Goal: Information Seeking & Learning: Learn about a topic

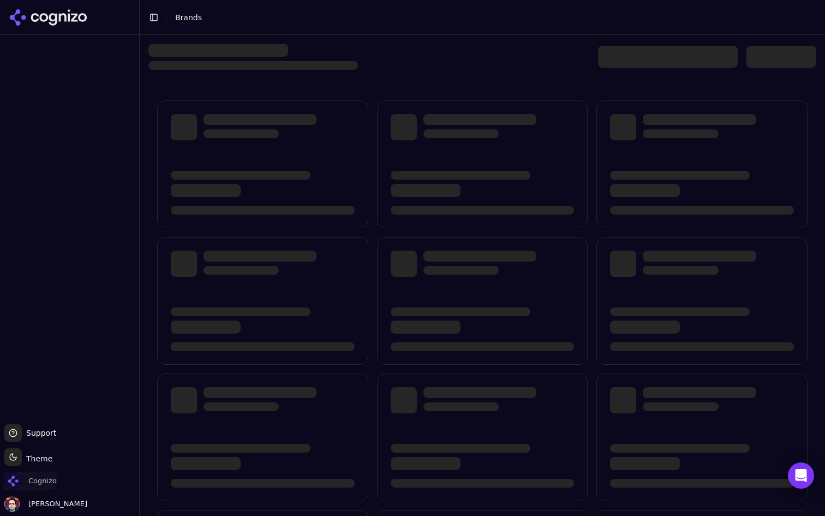
click at [29, 485] on span "Cognizo" at bounding box center [42, 481] width 28 height 10
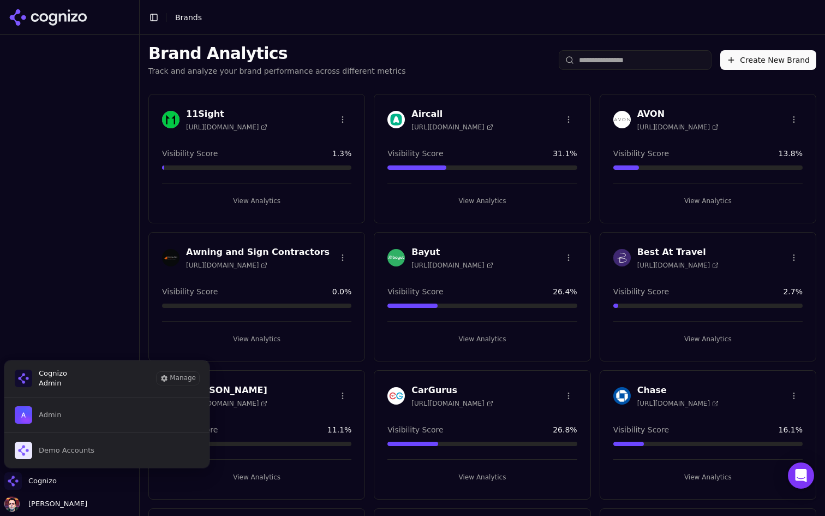
click at [490, 49] on div "Brand Analytics Track and analyze your brand performance across different metri…" at bounding box center [483, 60] width 686 height 50
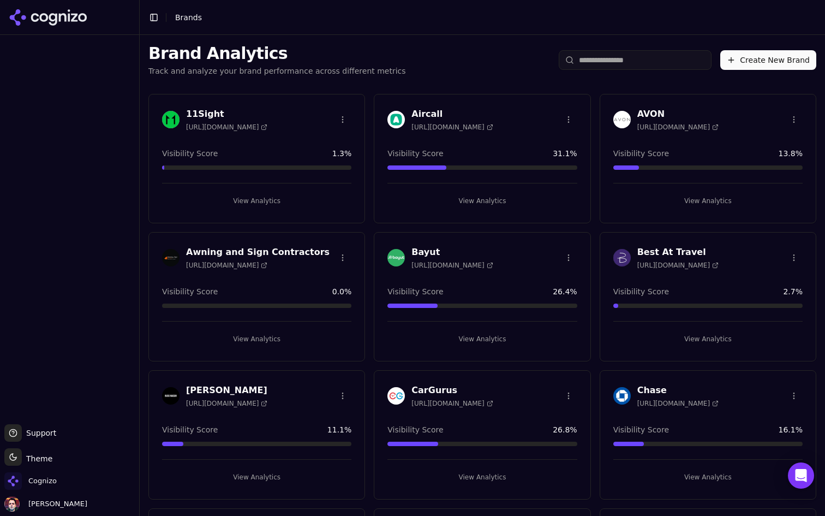
click at [602, 52] on input "search" at bounding box center [635, 60] width 153 height 20
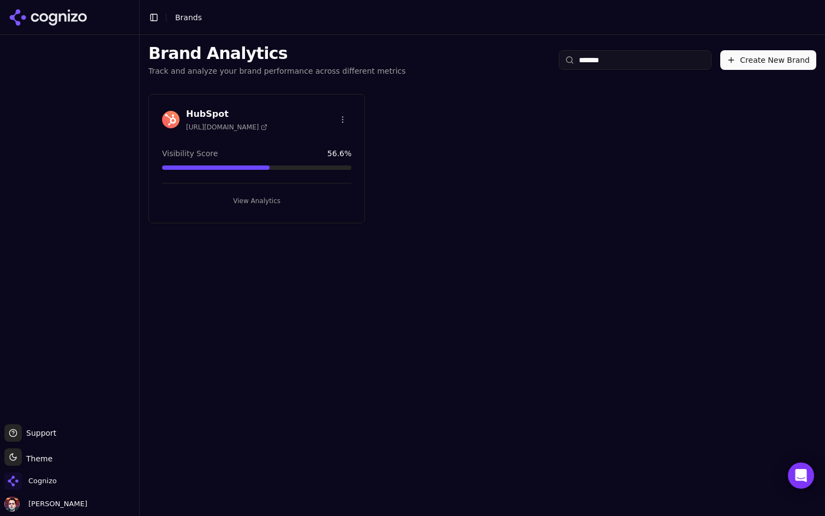
click at [626, 61] on input "*******" at bounding box center [635, 60] width 153 height 20
type input "****"
click at [317, 200] on button "View Analytics" at bounding box center [256, 200] width 189 height 17
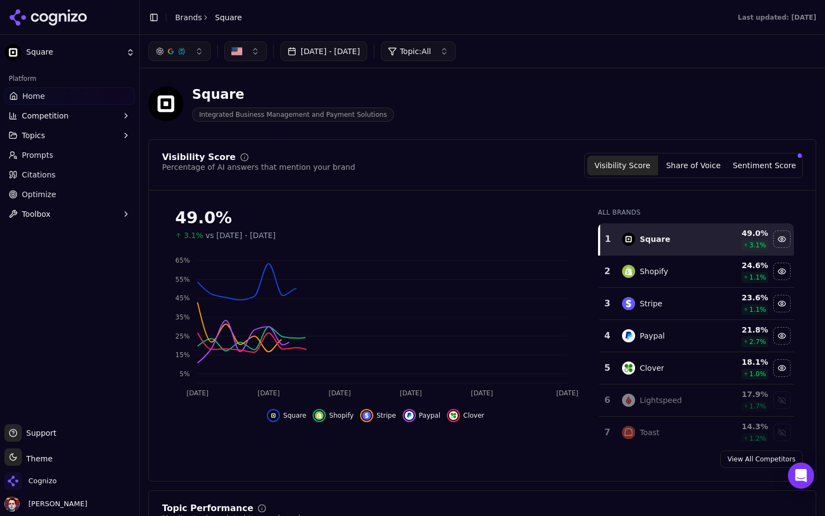
click at [195, 58] on button "button" at bounding box center [179, 51] width 62 height 20
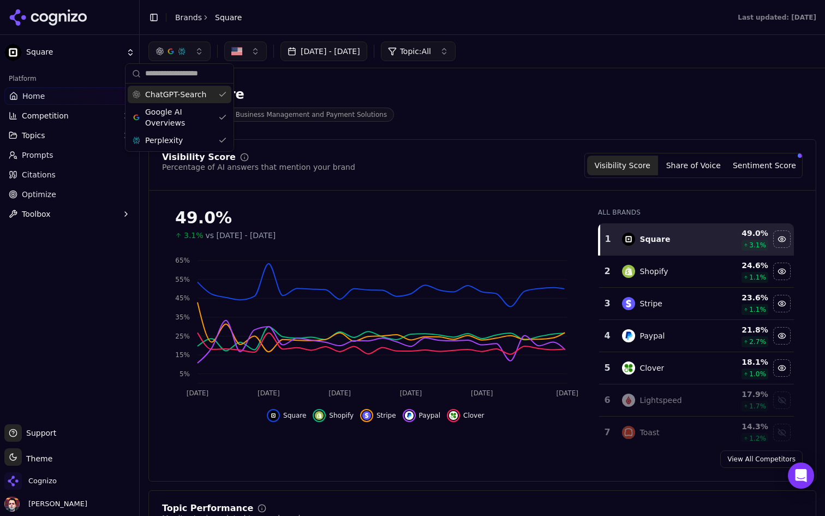
click at [195, 58] on button "button" at bounding box center [179, 51] width 62 height 20
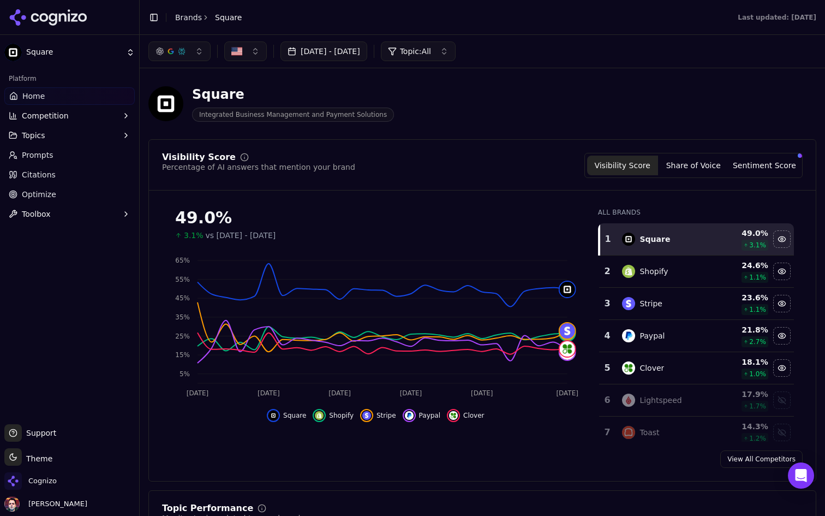
click at [72, 170] on link "Citations" at bounding box center [69, 174] width 130 height 17
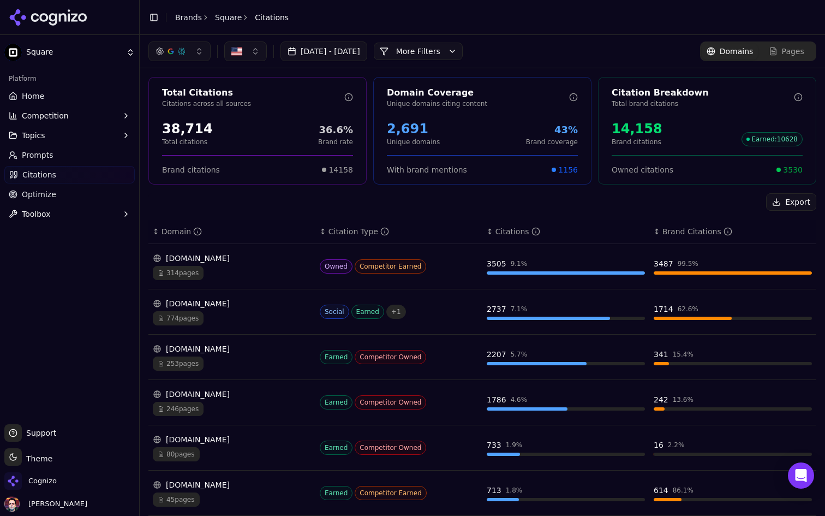
click at [262, 267] on div "314 pages" at bounding box center [232, 273] width 158 height 14
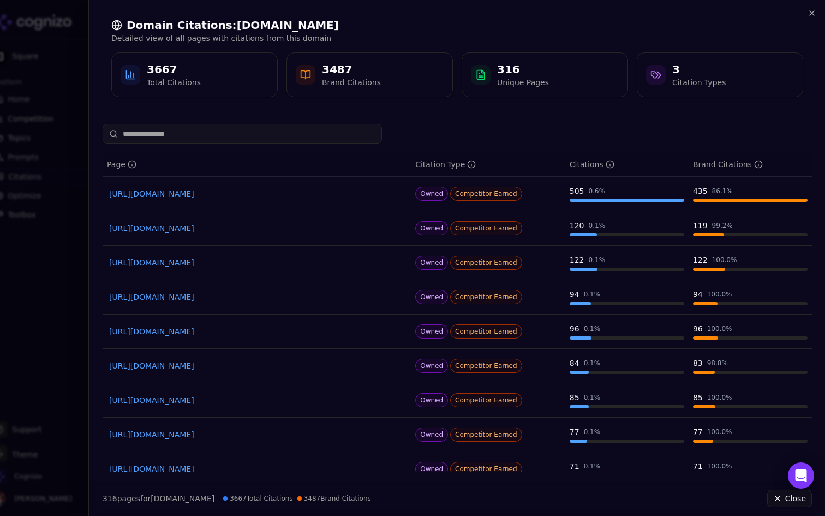
click at [325, 266] on link "[URL][DOMAIN_NAME]" at bounding box center [256, 262] width 295 height 11
click at [813, 15] on icon "button" at bounding box center [812, 13] width 9 height 9
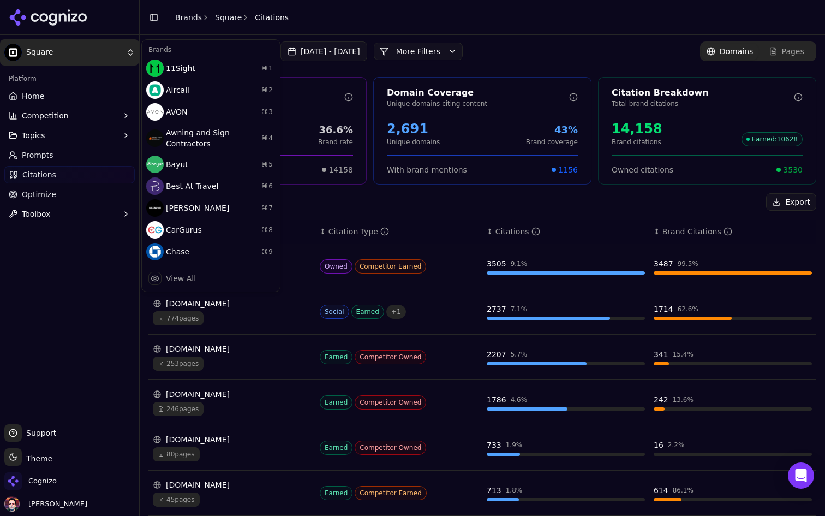
click at [88, 49] on html "Square Platform Home Competition Topics Prompts Citations Optimize Toolbox Supp…" at bounding box center [412, 258] width 825 height 516
click at [179, 271] on div "View All" at bounding box center [211, 279] width 134 height 22
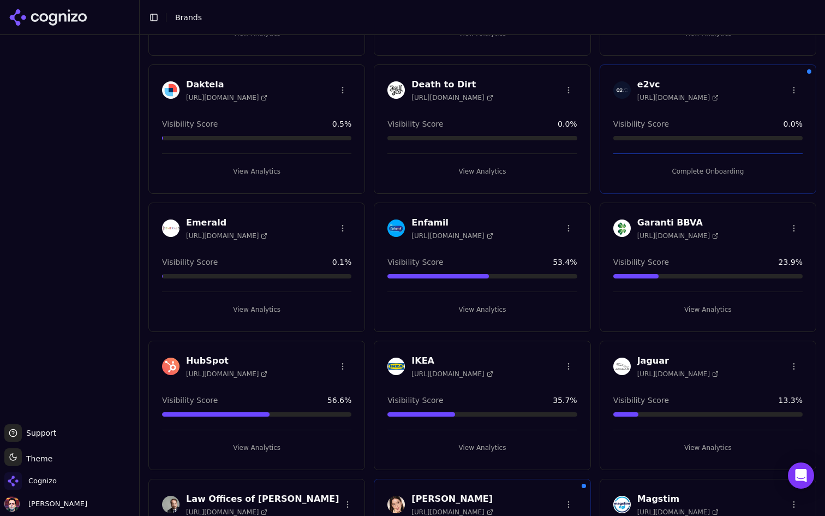
scroll to position [602, 0]
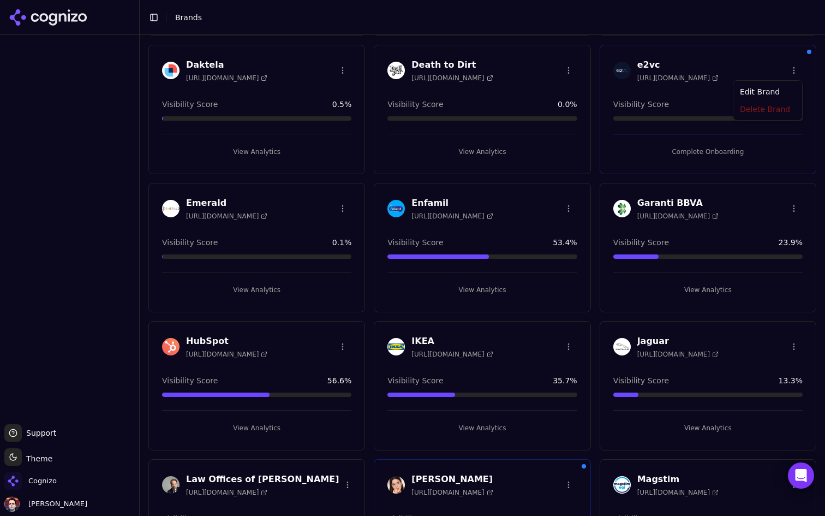
click at [795, 69] on html "Support Support Toggle theme Theme Cognizo [PERSON_NAME] Toggle Sidebar Brands …" at bounding box center [412, 258] width 825 height 516
click at [758, 111] on div "Delete Brand" at bounding box center [768, 110] width 64 height 17
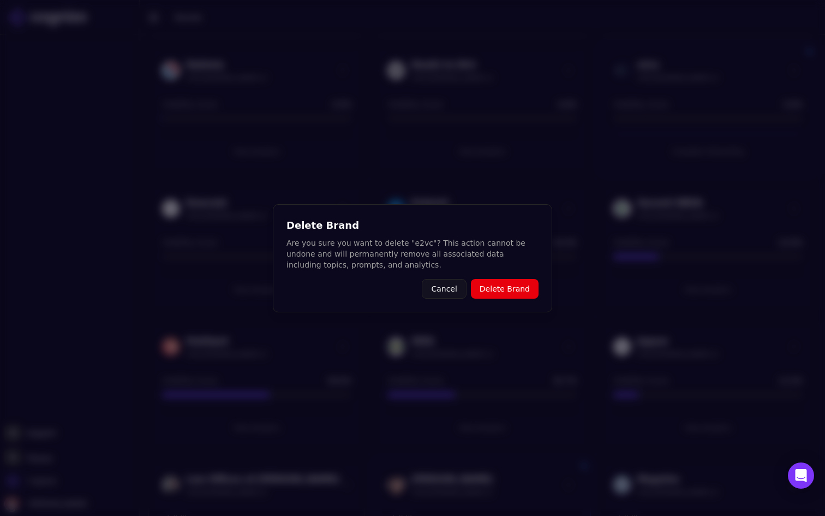
click at [501, 284] on button "Delete Brand" at bounding box center [505, 289] width 68 height 20
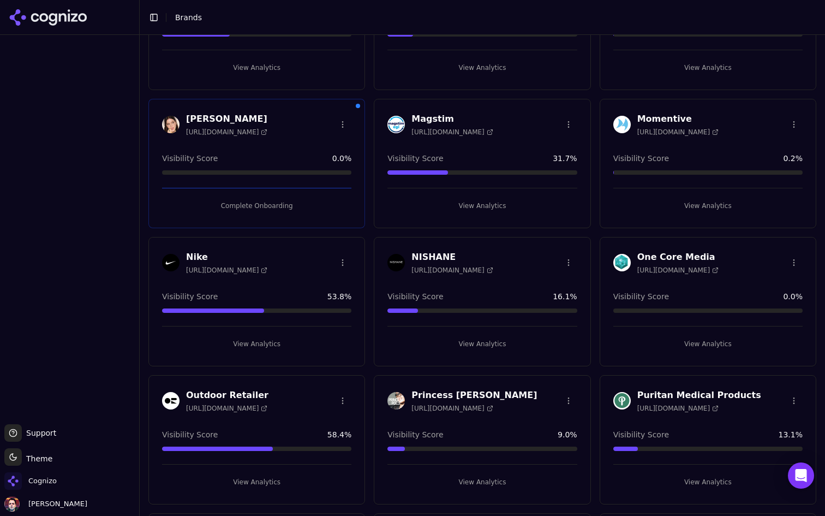
scroll to position [973, 0]
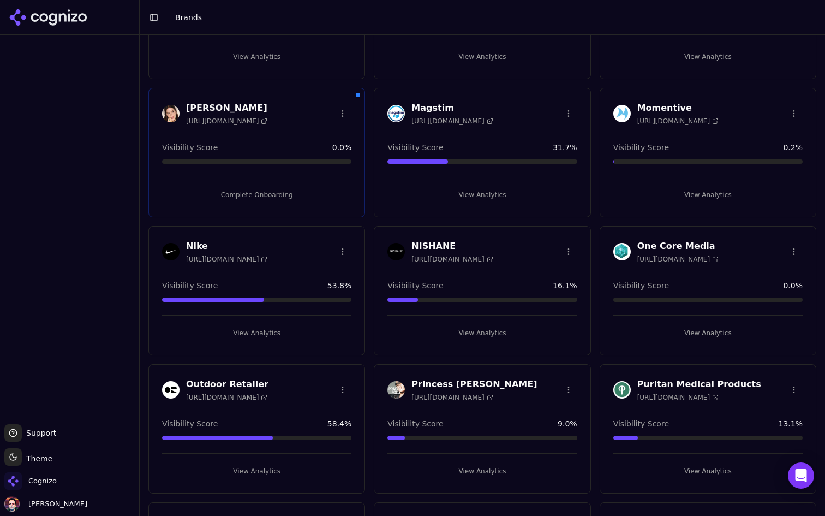
click at [717, 193] on button "View Analytics" at bounding box center [708, 194] width 189 height 17
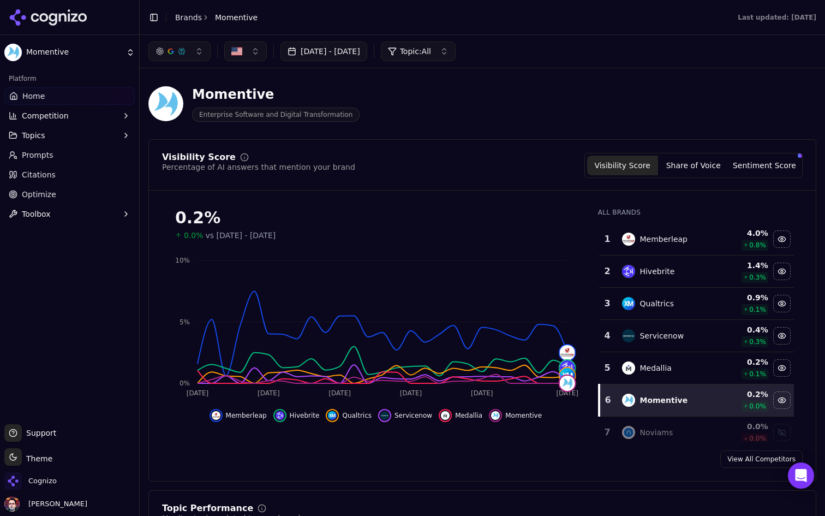
click at [94, 44] on html "Momentive Platform Home Competition Topics Prompts Citations Optimize Toolbox S…" at bounding box center [412, 258] width 825 height 516
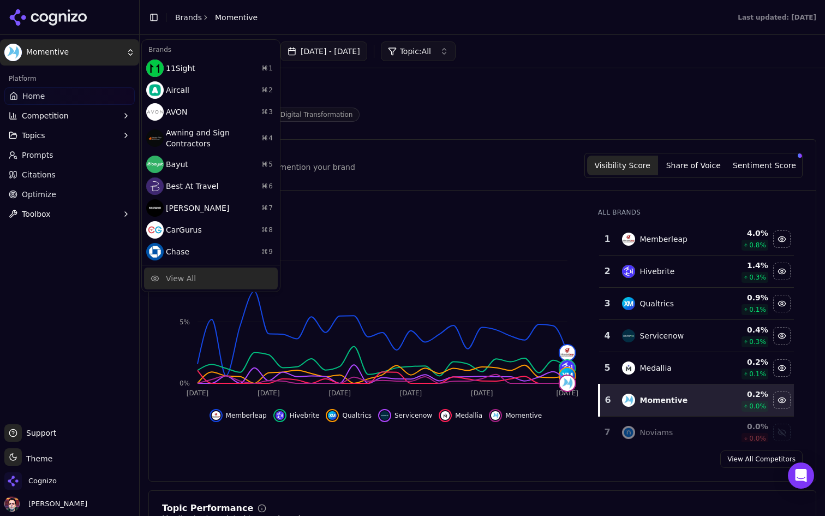
click at [191, 276] on div "View All" at bounding box center [181, 278] width 30 height 11
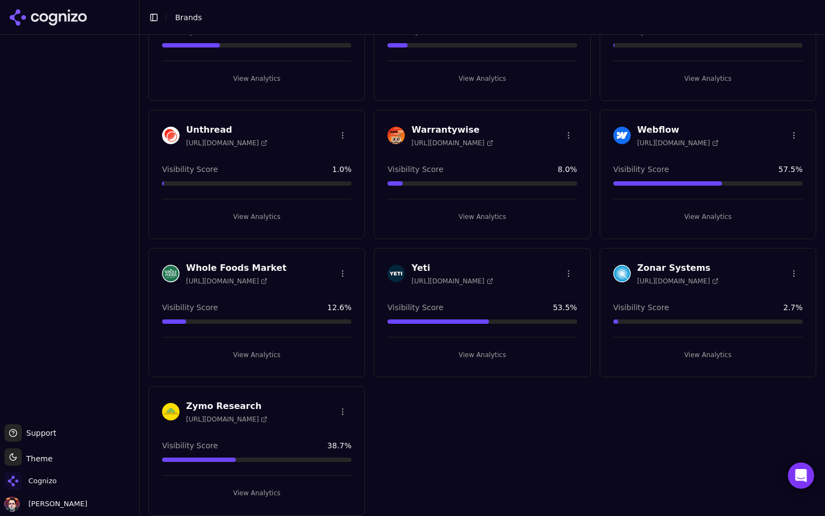
scroll to position [1926, 0]
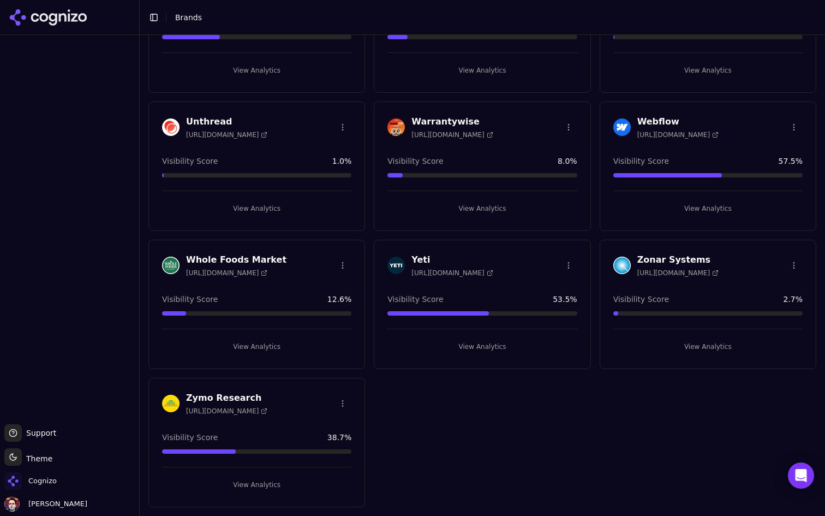
click at [687, 338] on button "View Analytics" at bounding box center [708, 346] width 189 height 17
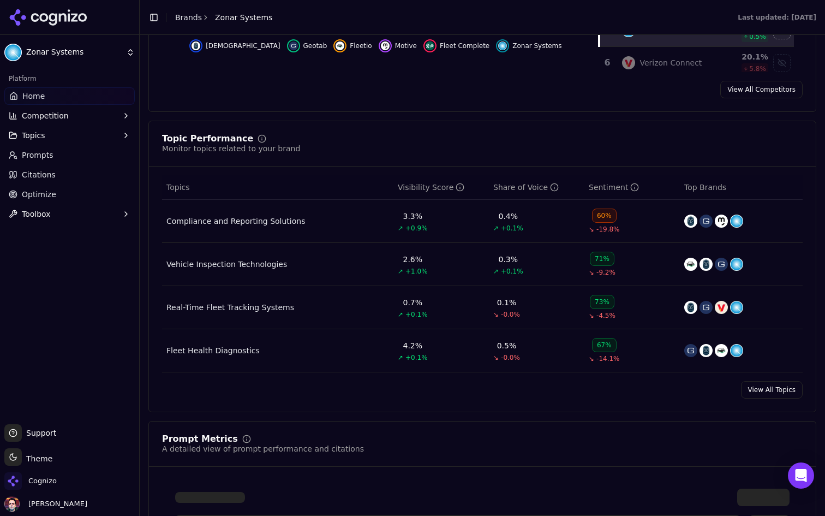
scroll to position [381, 0]
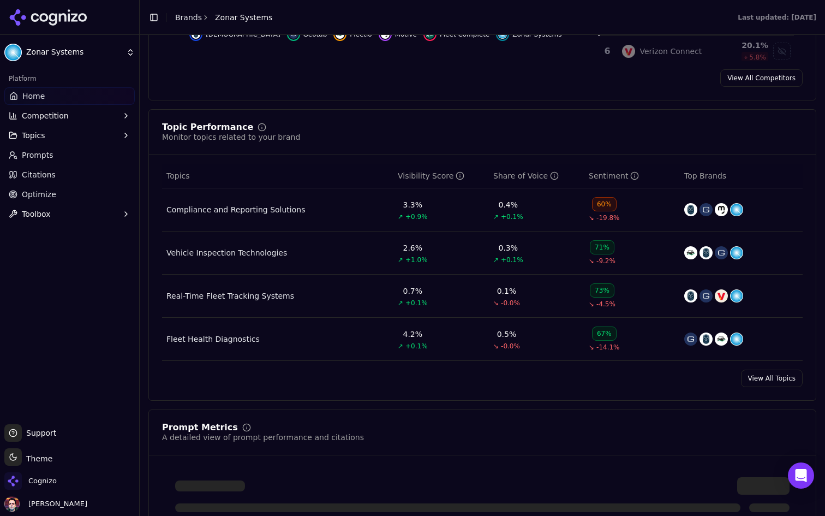
click at [776, 378] on link "View All Topics" at bounding box center [772, 378] width 62 height 17
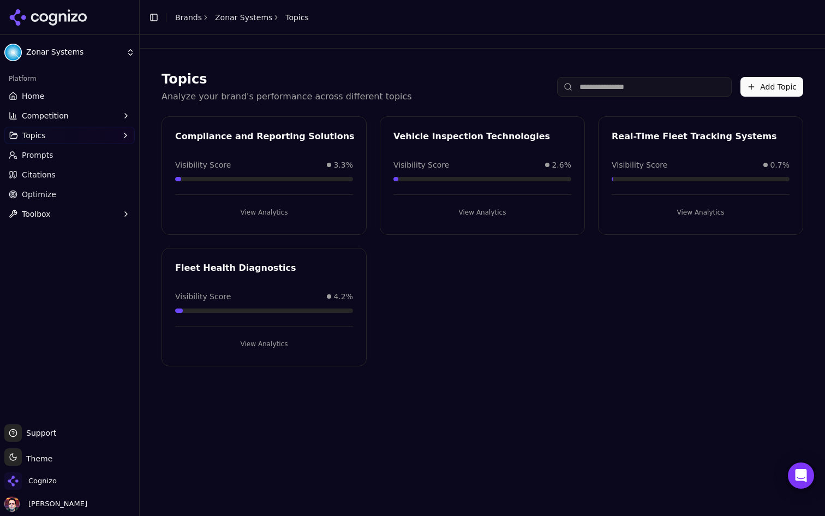
click at [71, 102] on link "Home" at bounding box center [69, 95] width 130 height 17
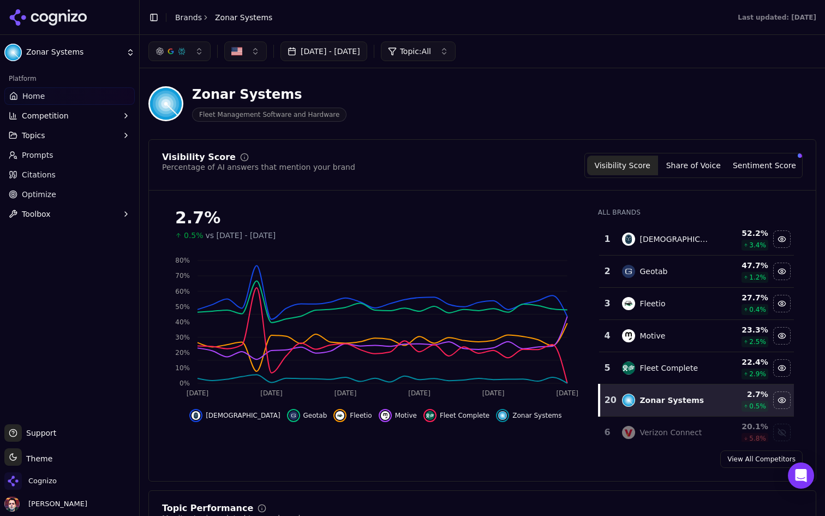
click at [79, 56] on html "Zonar Systems Platform Home Competition Topics Prompts Citations Optimize Toolb…" at bounding box center [412, 258] width 825 height 516
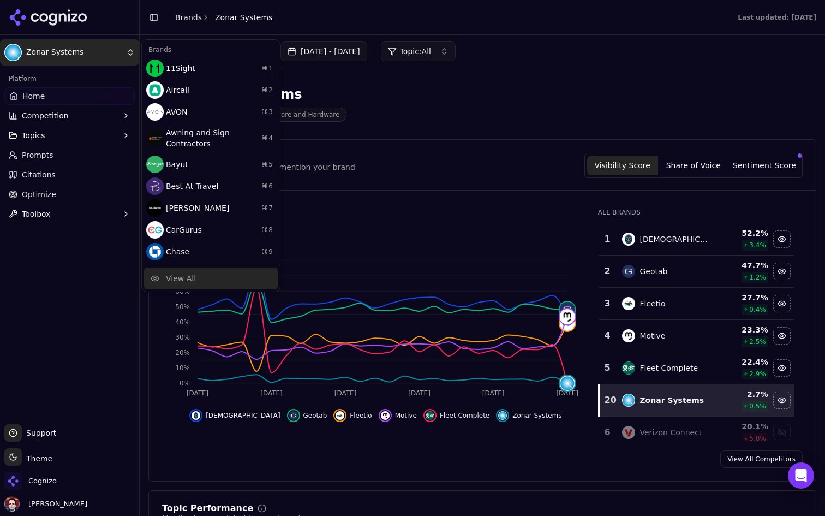
click at [185, 281] on div "View All" at bounding box center [181, 278] width 30 height 11
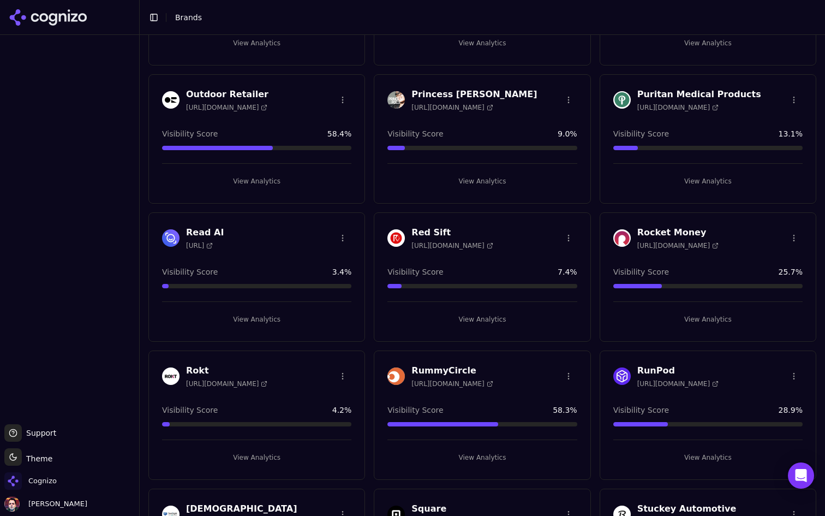
scroll to position [1265, 0]
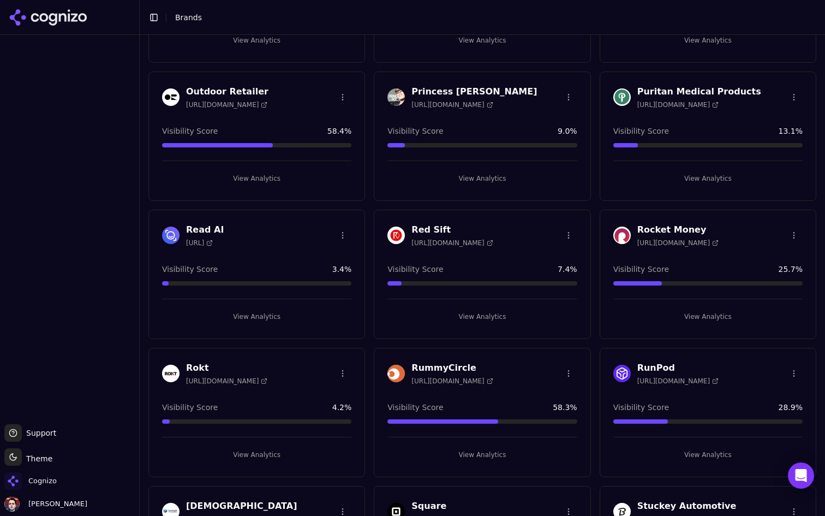
click at [475, 177] on button "View Analytics" at bounding box center [482, 178] width 189 height 17
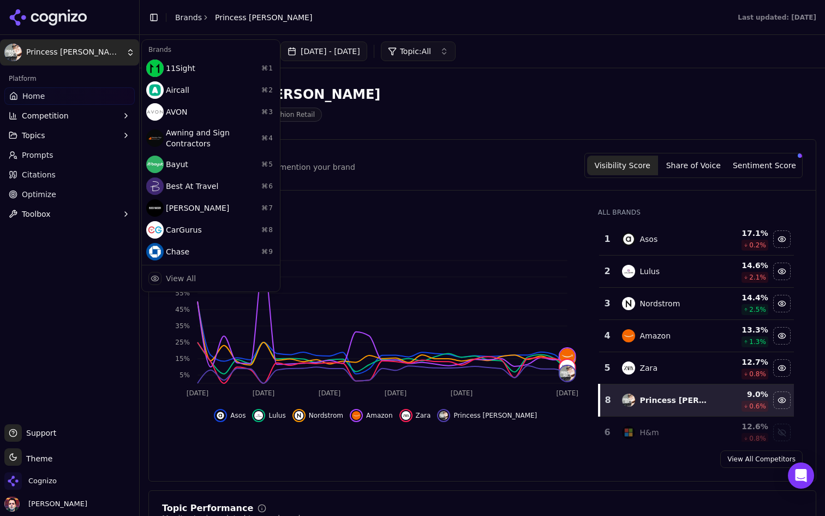
click at [82, 47] on html "Princess [PERSON_NAME] Platform Home Competition Topics Prompts Citations Optim…" at bounding box center [412, 258] width 825 height 516
click at [228, 277] on div "View All" at bounding box center [211, 279] width 134 height 22
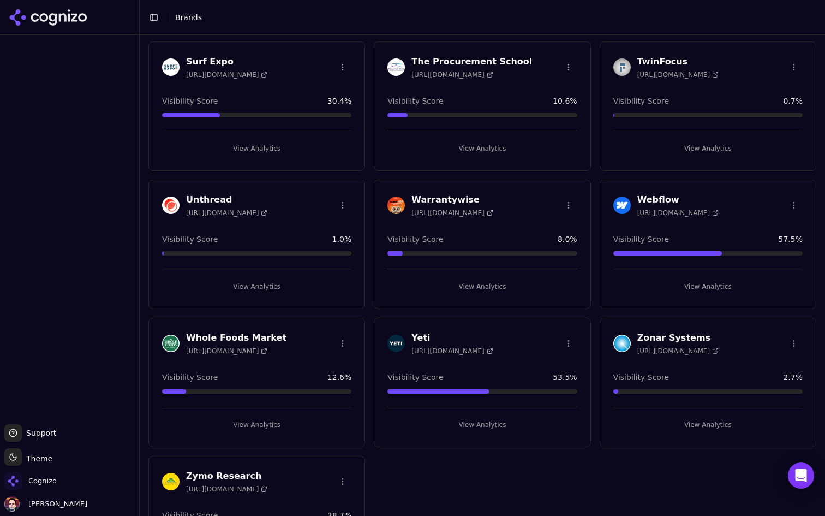
scroll to position [1926, 0]
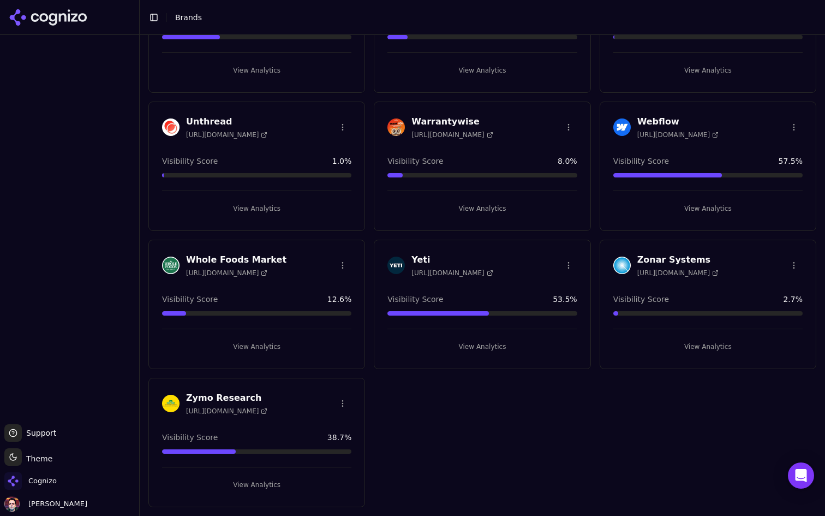
click at [276, 480] on button "View Analytics" at bounding box center [256, 484] width 189 height 17
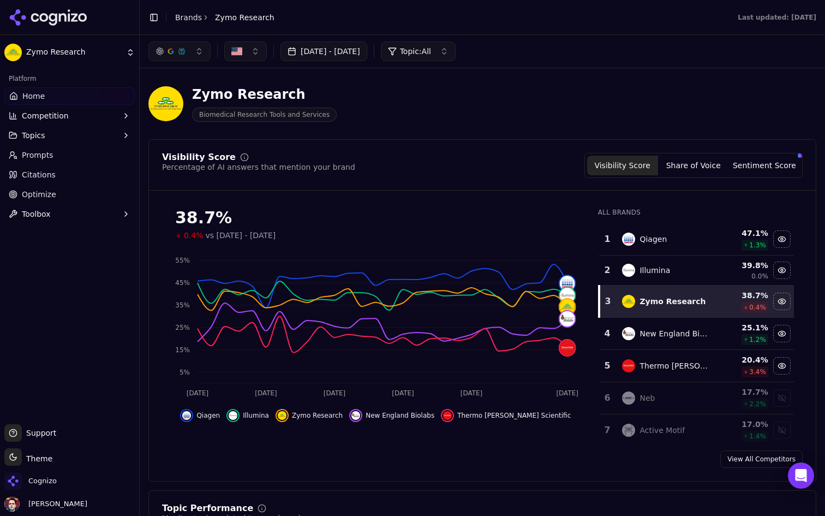
click at [79, 49] on html "Zymo Research Platform Home Competition Topics Prompts Citations Optimize Toolb…" at bounding box center [412, 258] width 825 height 516
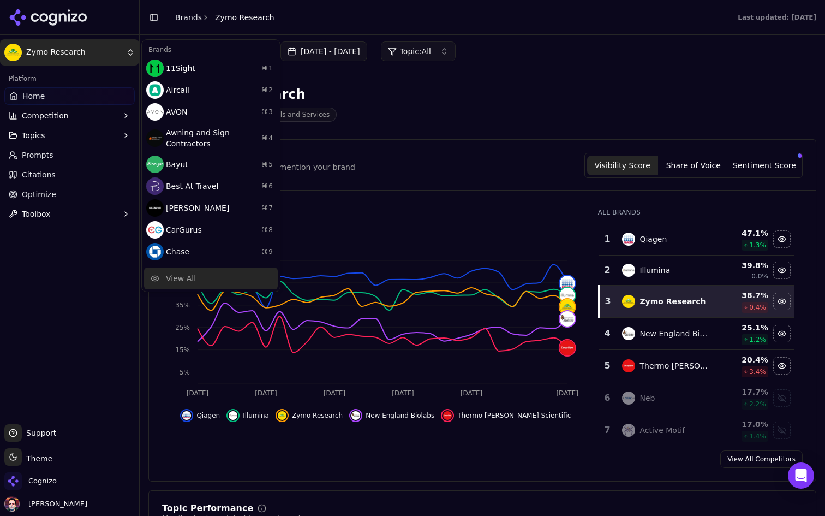
click at [212, 275] on div "View All" at bounding box center [211, 279] width 134 height 22
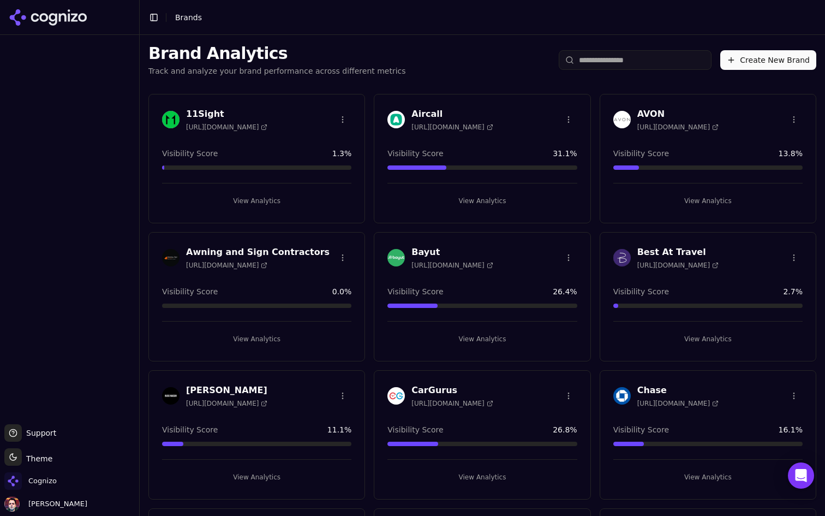
click at [616, 55] on input "search" at bounding box center [635, 60] width 153 height 20
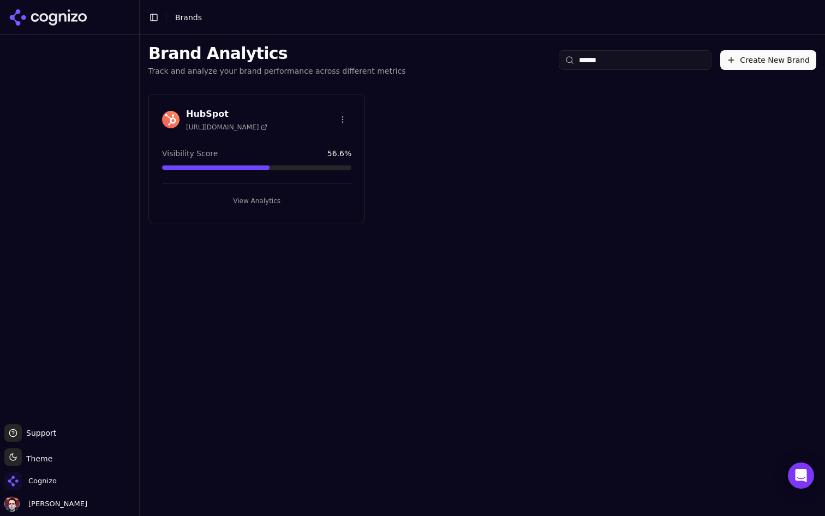
type input "******"
click at [286, 207] on button "View Analytics" at bounding box center [256, 200] width 189 height 17
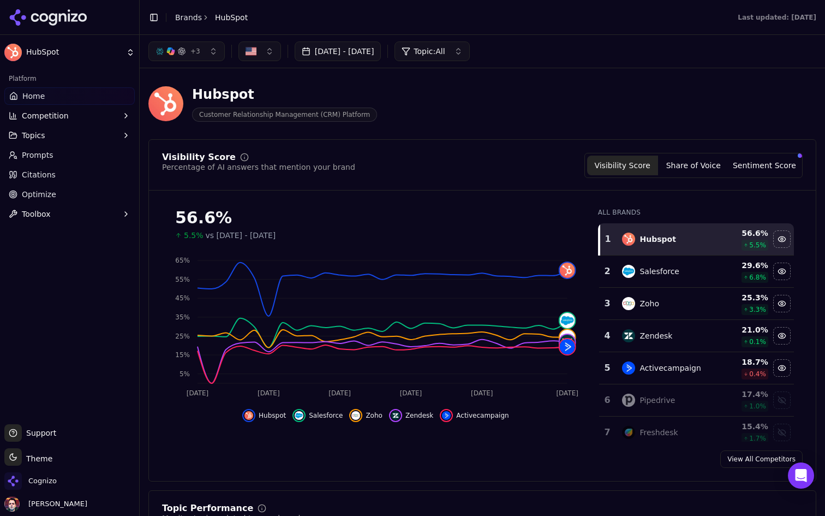
click at [21, 199] on link "Optimize" at bounding box center [69, 194] width 130 height 17
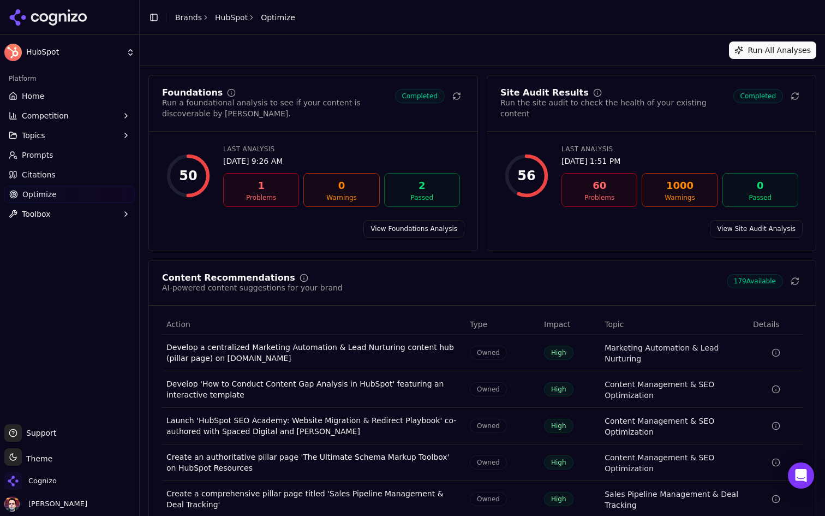
click at [743, 218] on div "Site Audit Results Run the site audit to check the health of your existing cont…" at bounding box center [652, 163] width 330 height 176
click at [731, 228] on link "View Site Audit Analysis" at bounding box center [756, 228] width 93 height 17
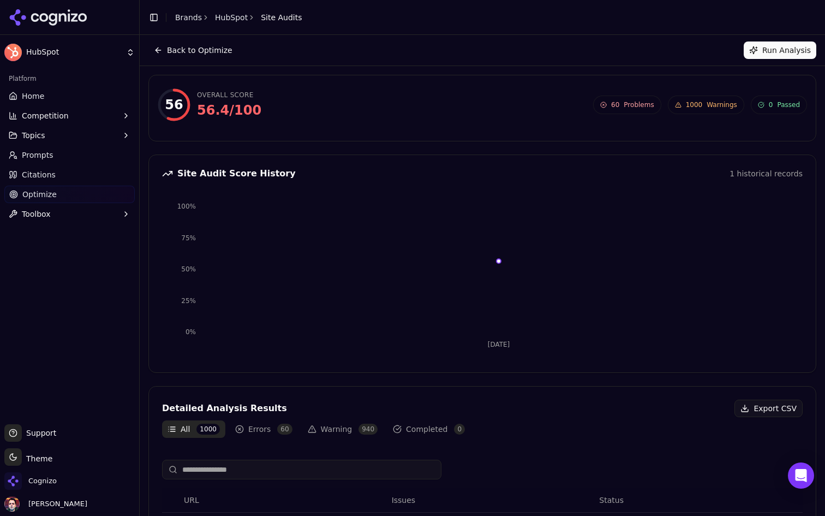
click at [180, 46] on button "Back to Optimize" at bounding box center [193, 49] width 90 height 17
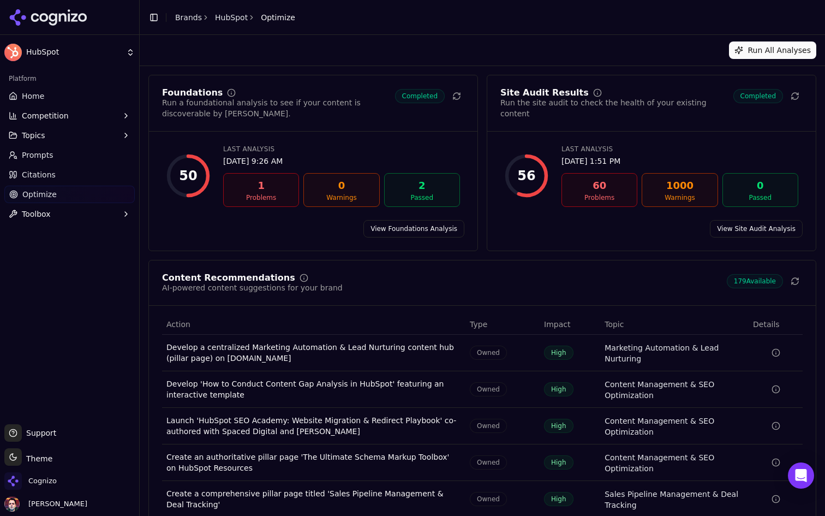
click at [411, 228] on link "View Foundations Analysis" at bounding box center [414, 228] width 101 height 17
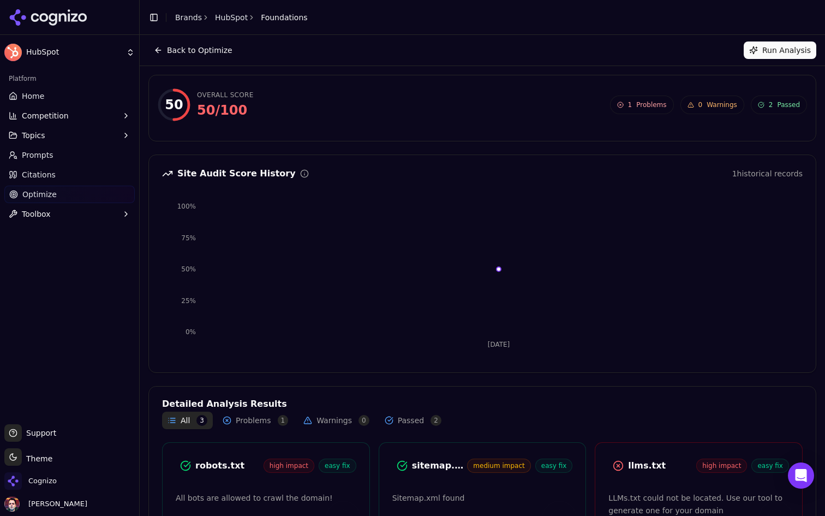
click at [186, 52] on button "Back to Optimize" at bounding box center [193, 49] width 90 height 17
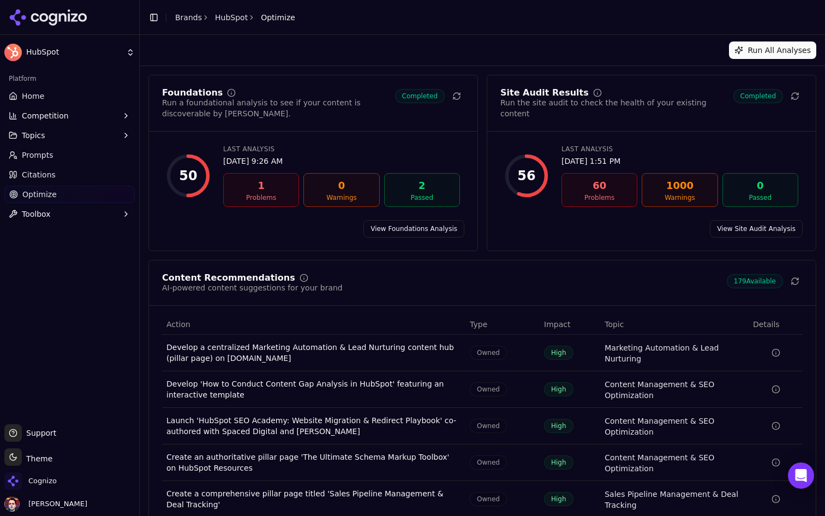
scroll to position [53, 0]
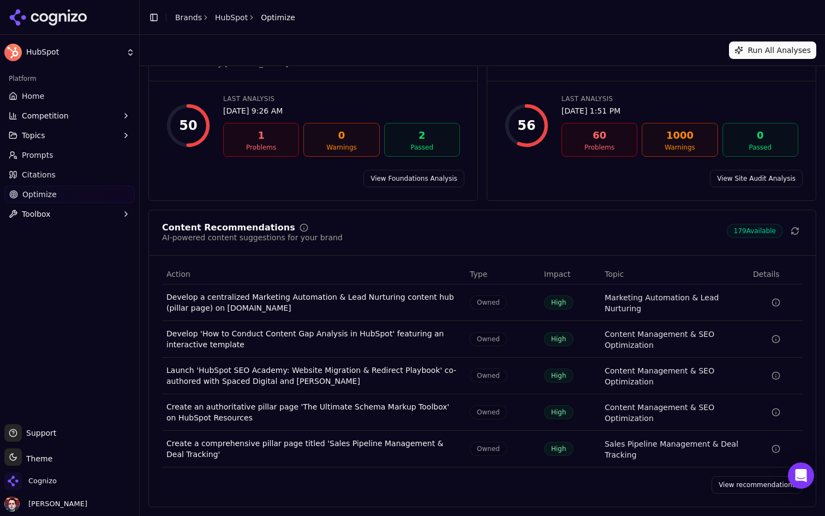
click at [738, 483] on link "View recommendations" at bounding box center [757, 484] width 91 height 17
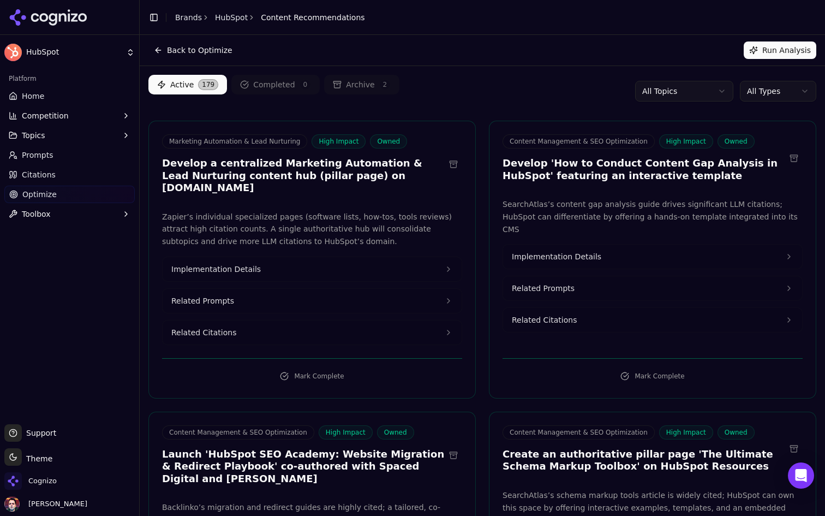
click at [788, 92] on html "HubSpot Platform Home Competition Topics Prompts Citations Optimize Toolbox Sup…" at bounding box center [412, 258] width 825 height 516
click at [363, 252] on html "HubSpot Platform Home Competition Topics Prompts Citations Optimize Toolbox Sup…" at bounding box center [412, 258] width 825 height 516
click at [372, 257] on button "Implementation Details" at bounding box center [312, 269] width 299 height 24
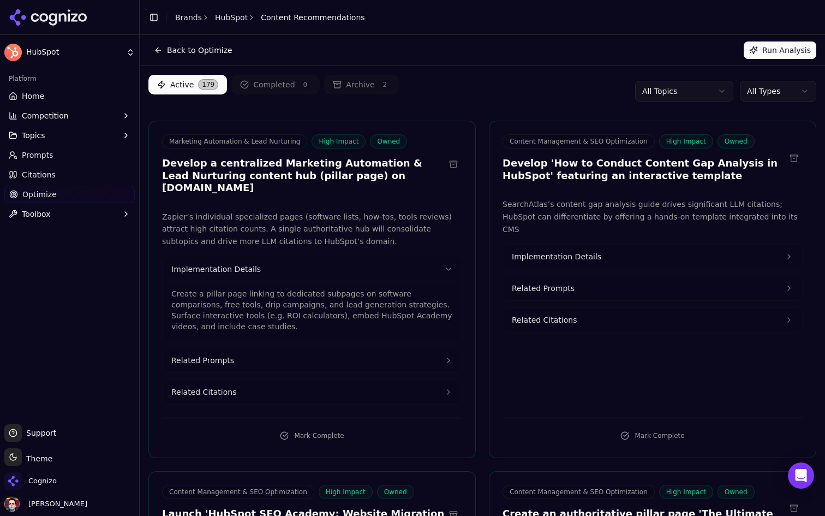
click at [372, 257] on button "Implementation Details" at bounding box center [312, 269] width 299 height 24
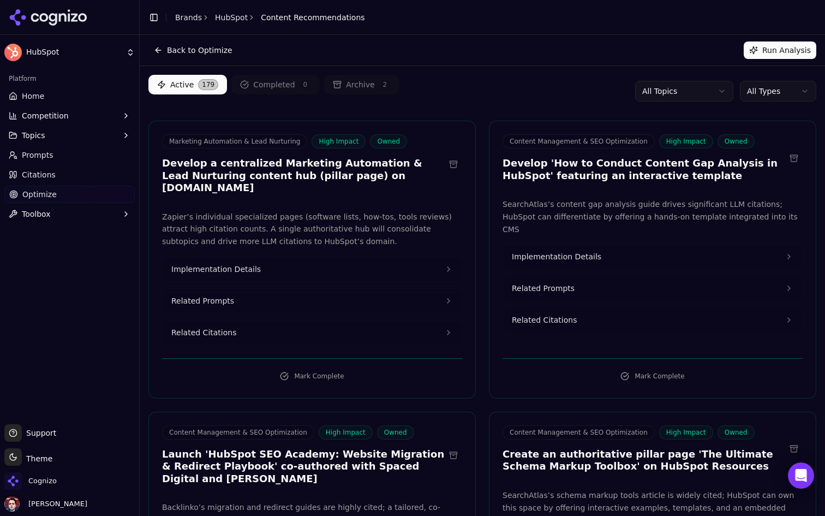
click at [782, 91] on html "HubSpot Platform Home Competition Topics Prompts Citations Optimize Toolbox Sup…" at bounding box center [412, 258] width 825 height 516
click at [746, 176] on div "All Types Earned Owned Social" at bounding box center [779, 141] width 76 height 74
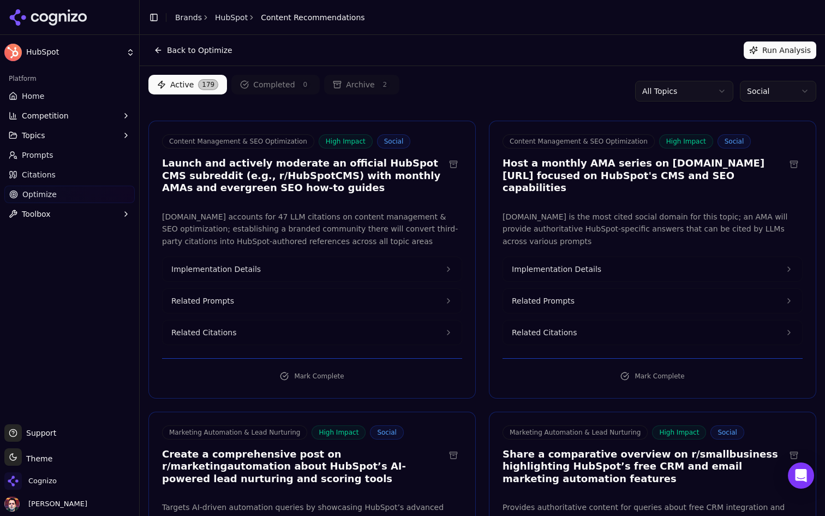
click at [784, 91] on html "HubSpot Platform Home Competition Topics Prompts Citations Optimize Toolbox Sup…" at bounding box center [412, 258] width 825 height 516
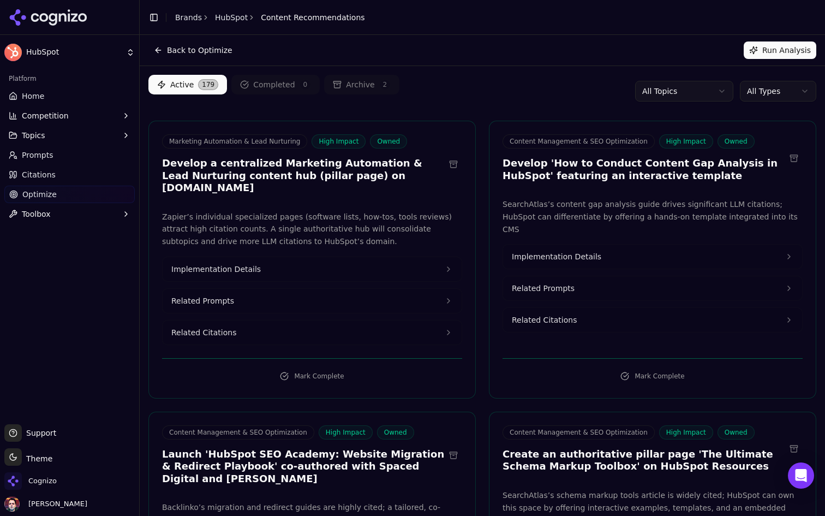
click at [54, 93] on link "Home" at bounding box center [69, 95] width 130 height 17
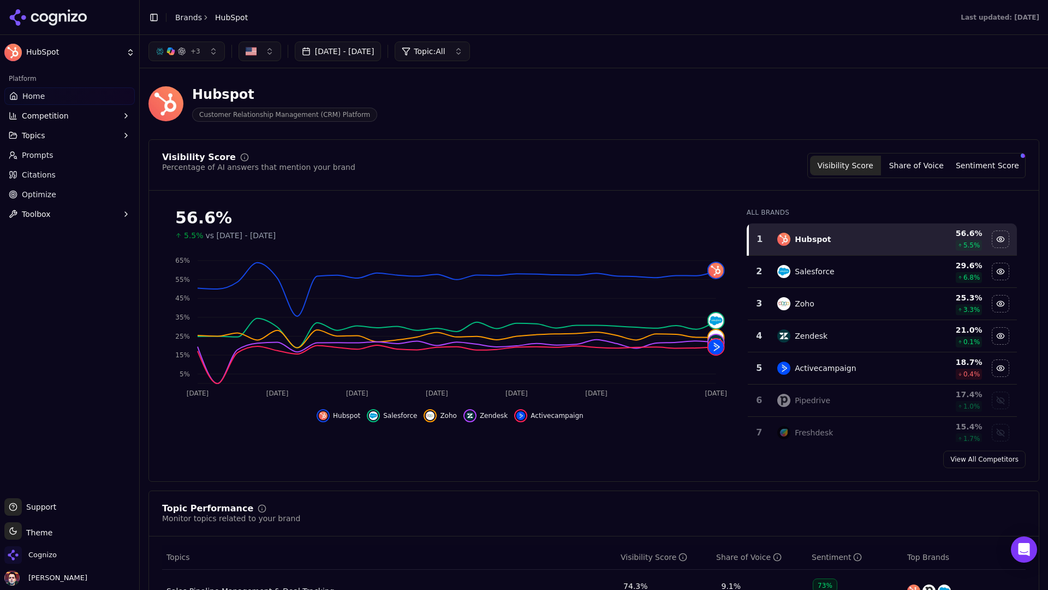
click at [825, 400] on div "Pipedrive" at bounding box center [840, 400] width 126 height 13
click at [825, 429] on div "Freshdesk" at bounding box center [840, 432] width 126 height 13
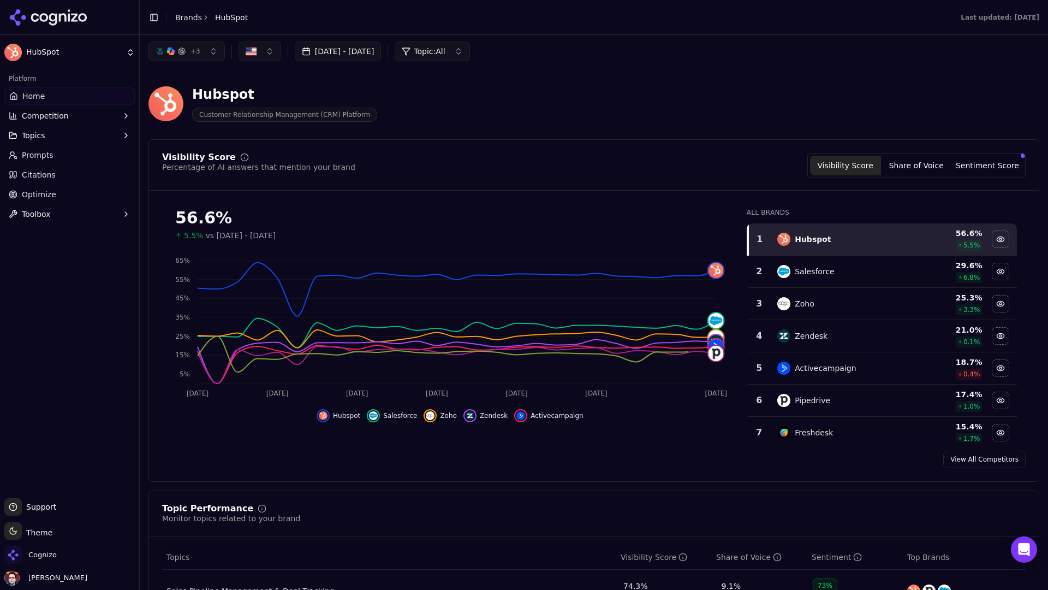
click at [825, 173] on button "Sentiment Score" at bounding box center [987, 166] width 71 height 20
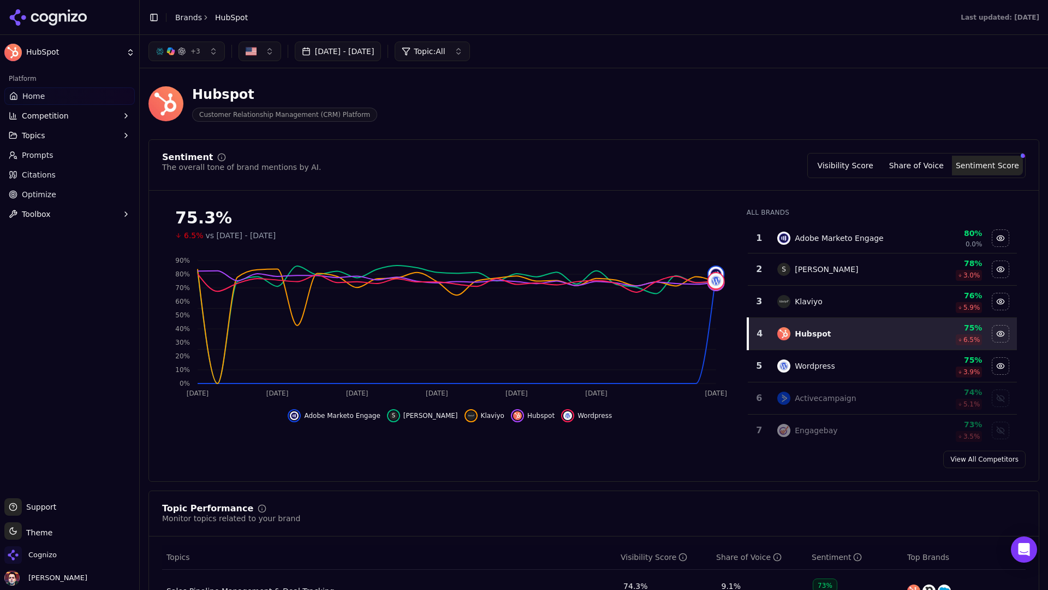
click at [825, 364] on div "Wordpress" at bounding box center [840, 365] width 126 height 13
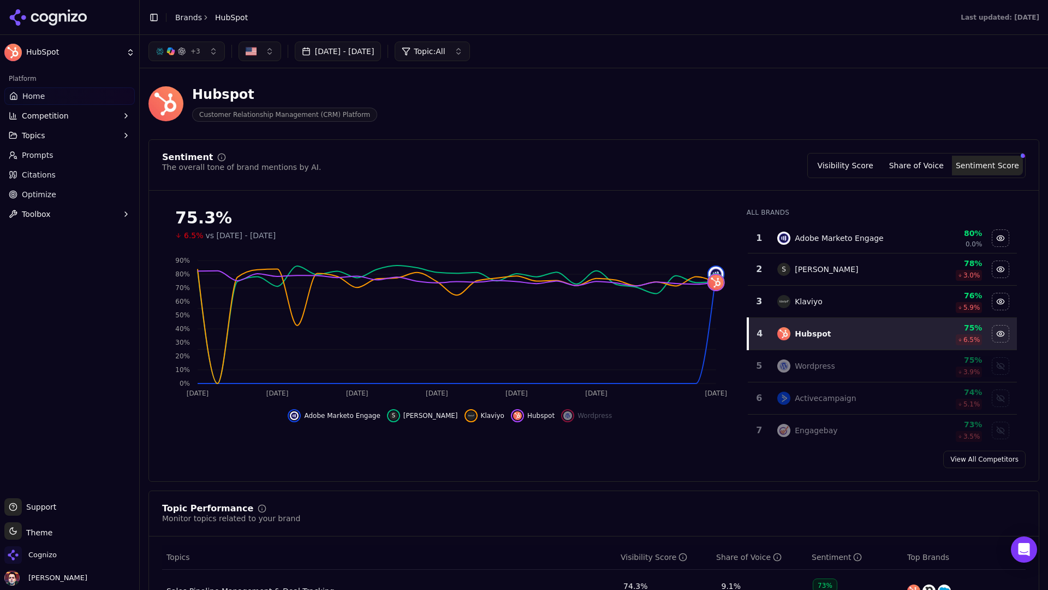
click at [825, 364] on div "Wordpress" at bounding box center [840, 365] width 126 height 13
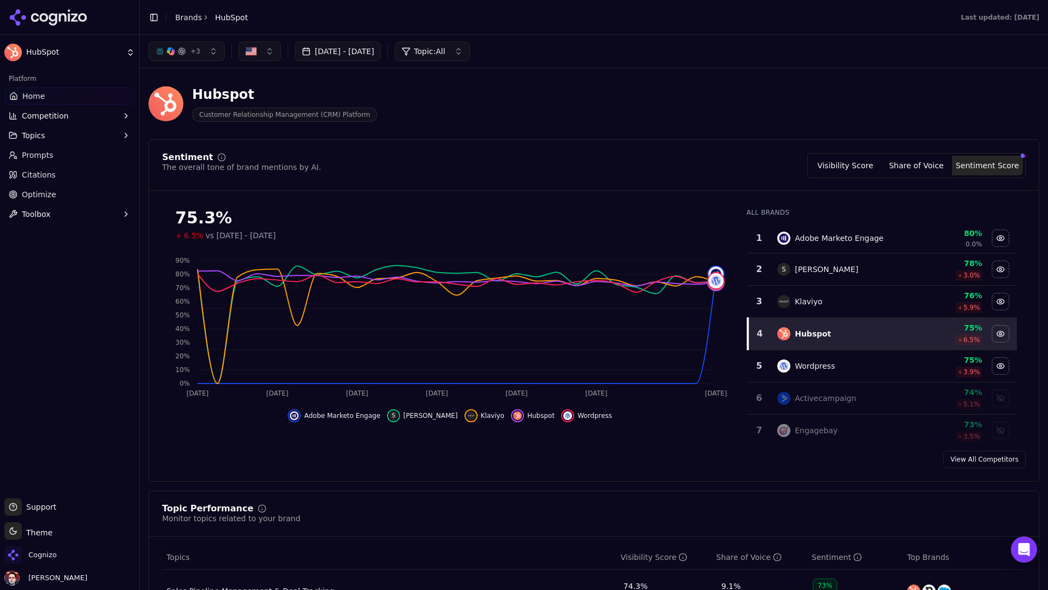
click at [825, 160] on button "Visibility Score" at bounding box center [845, 166] width 71 height 20
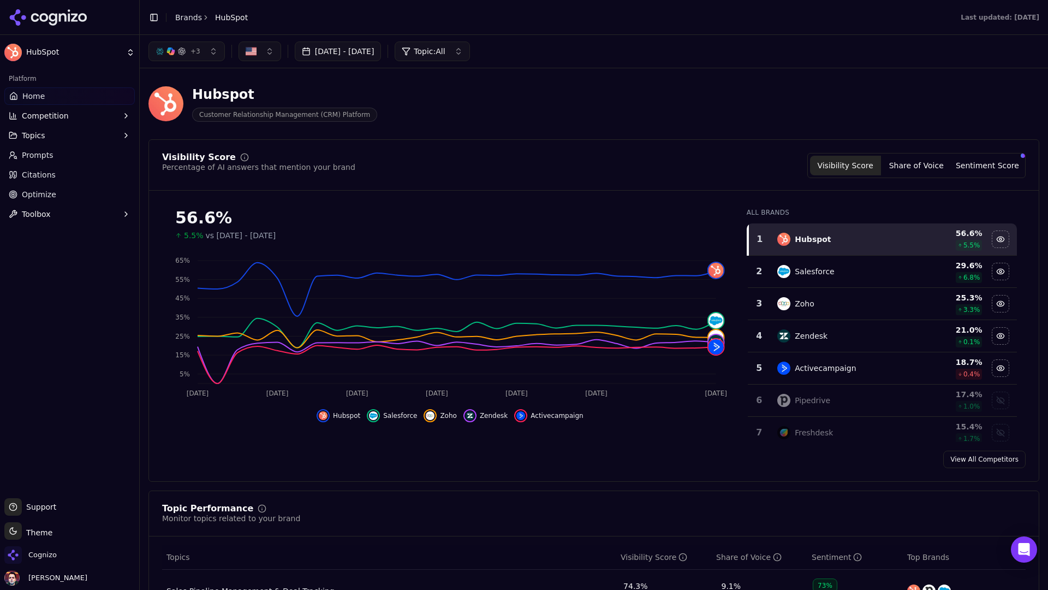
click at [825, 164] on button "Share of Voice" at bounding box center [916, 166] width 71 height 20
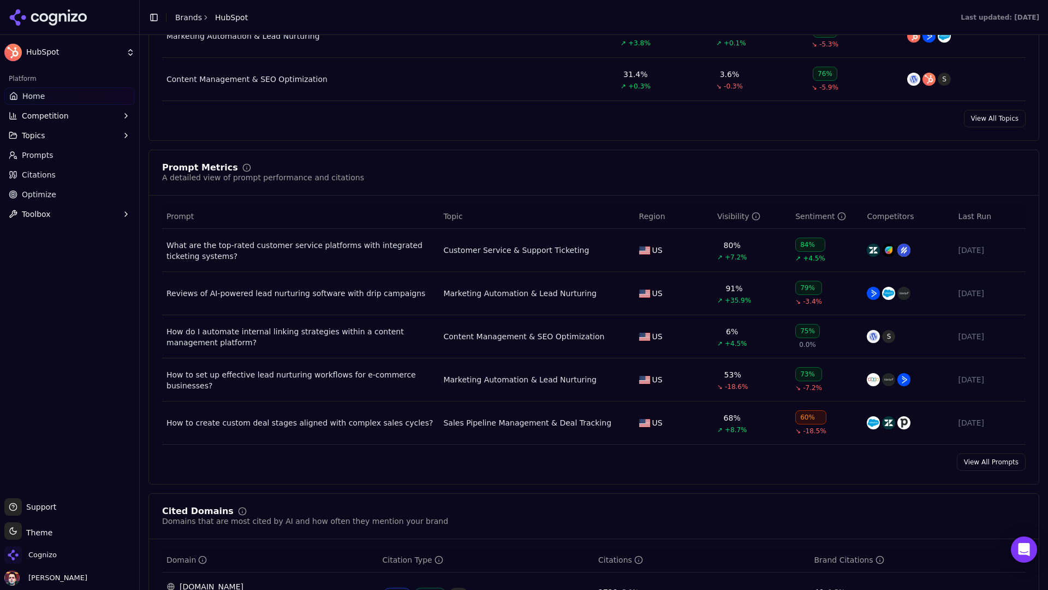
scroll to position [651, 0]
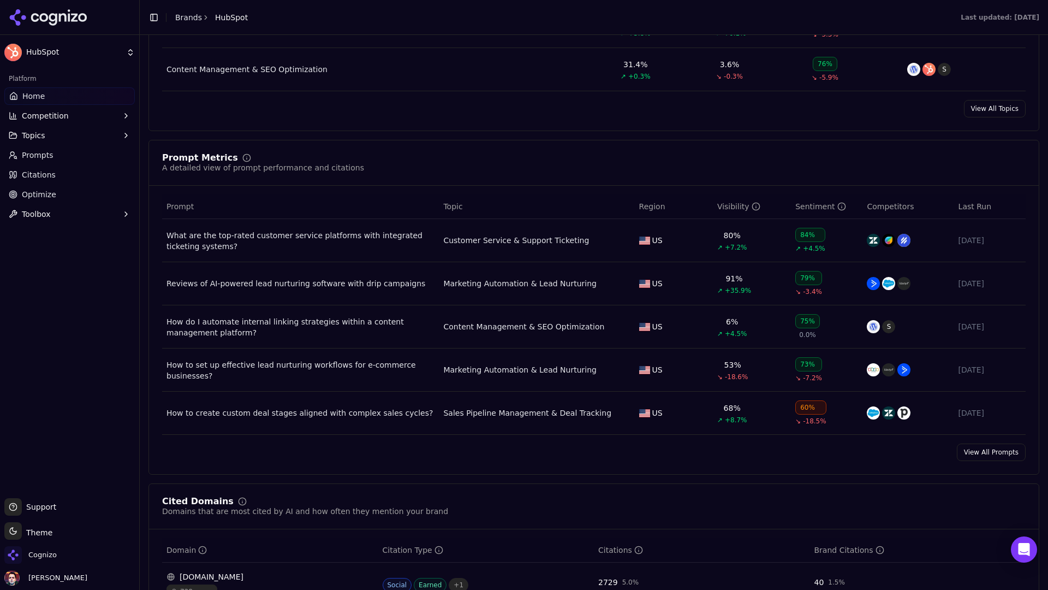
click at [825, 459] on link "View All Prompts" at bounding box center [991, 451] width 69 height 17
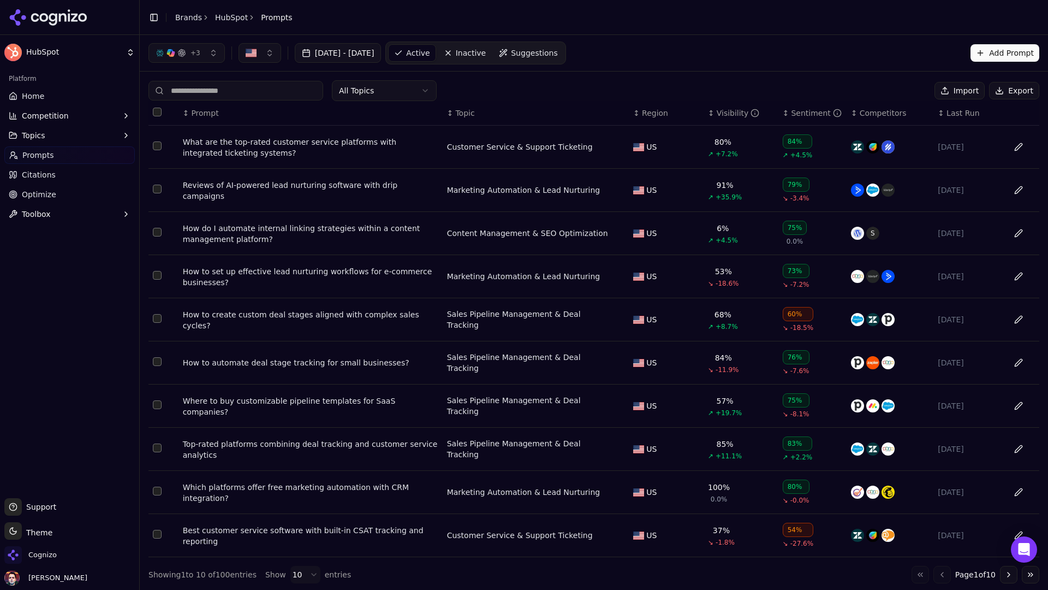
click at [825, 96] on button "Import" at bounding box center [960, 90] width 50 height 17
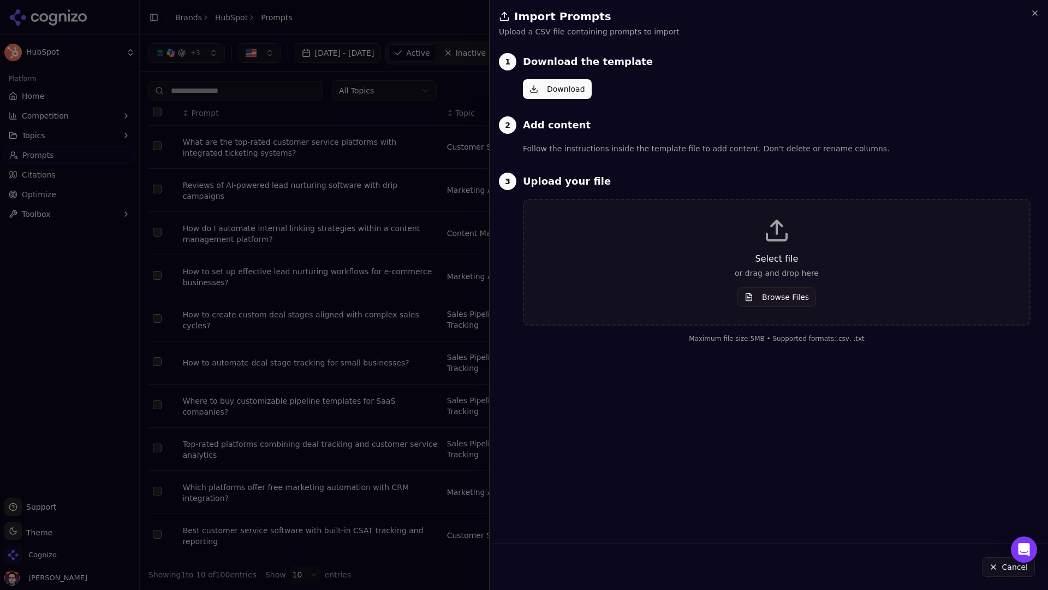
click at [469, 113] on div at bounding box center [524, 295] width 1048 height 590
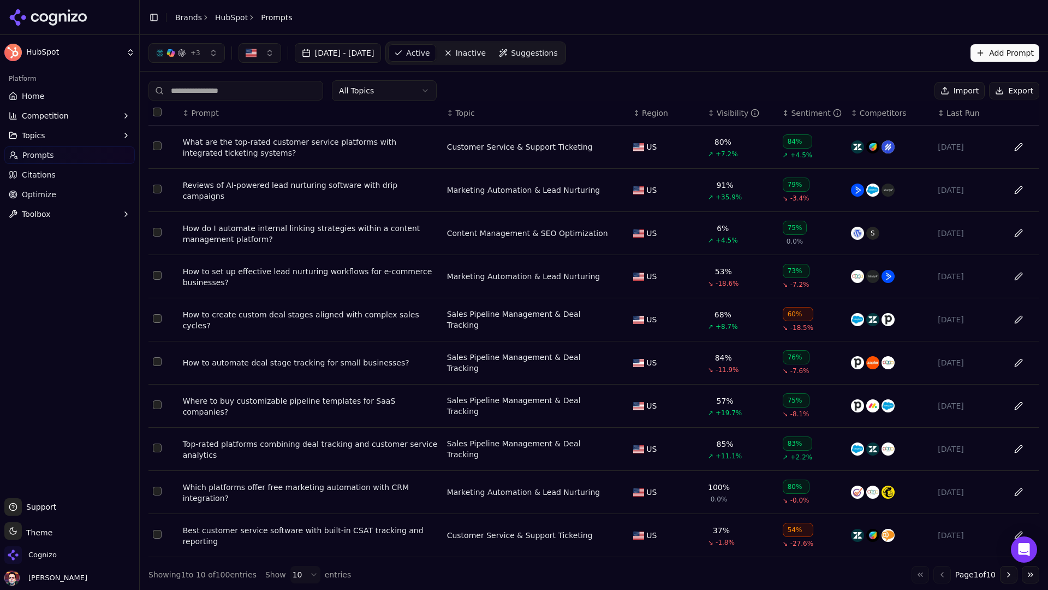
click at [825, 50] on button "Add Prompt" at bounding box center [1005, 52] width 69 height 17
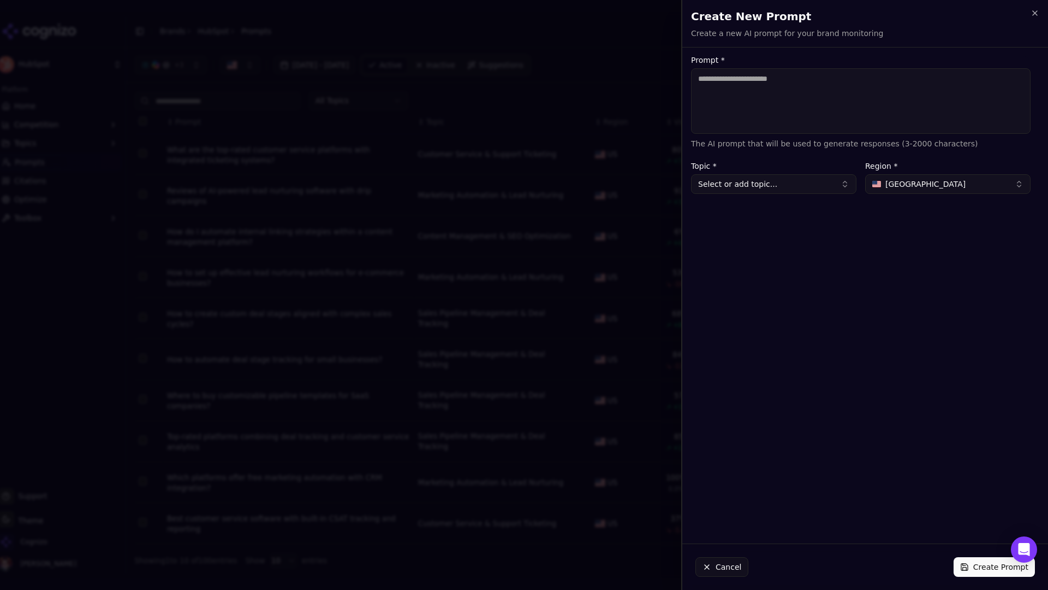
click at [635, 79] on div at bounding box center [524, 295] width 1048 height 590
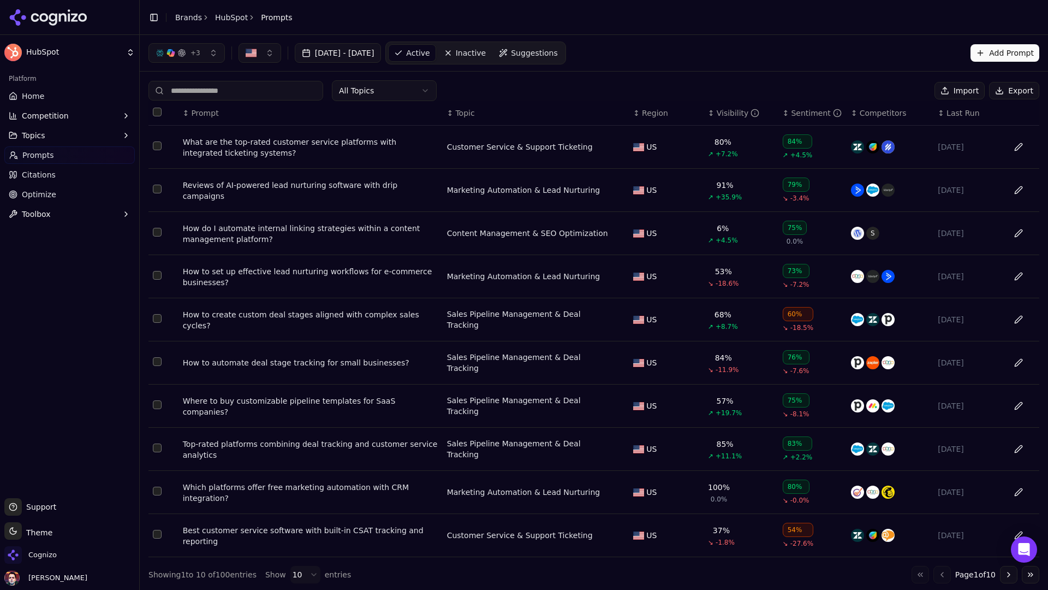
click at [184, 52] on div "button" at bounding box center [181, 53] width 9 height 9
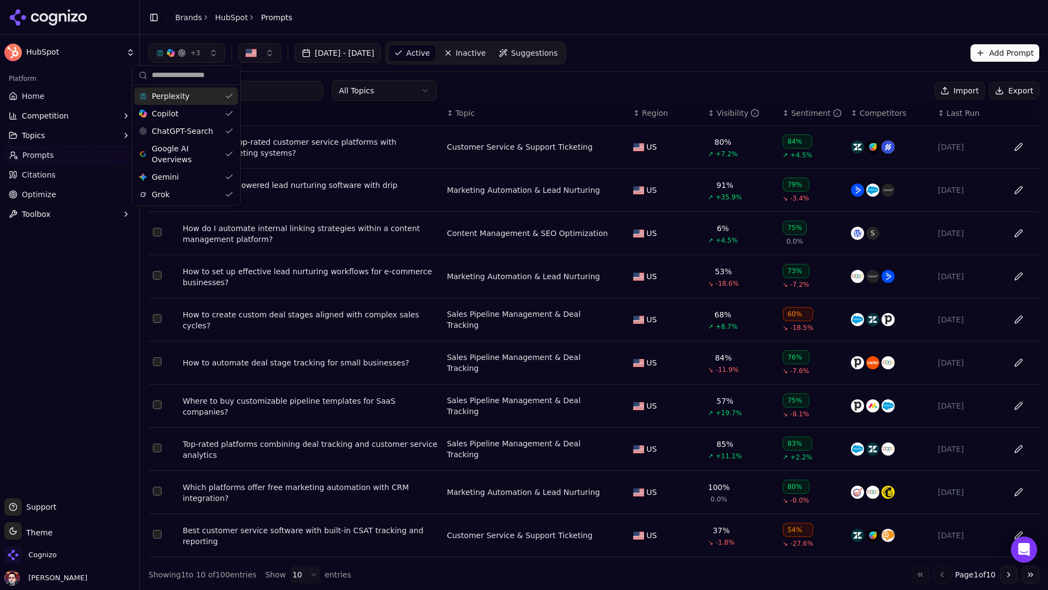
click at [184, 52] on div "button" at bounding box center [181, 53] width 9 height 9
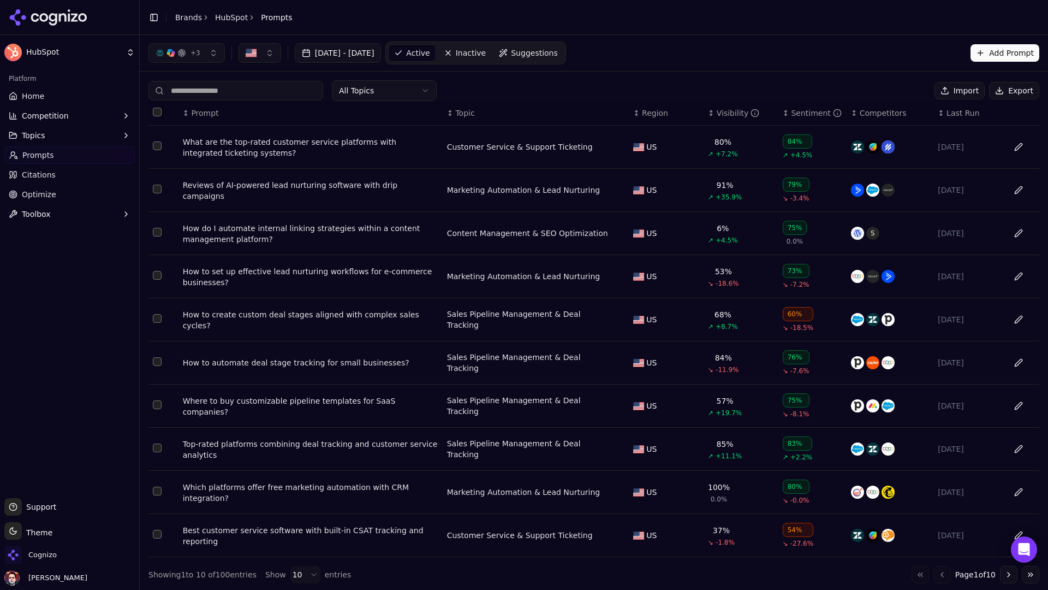
click at [308, 146] on div "What are the top-rated customer service platforms with integrated ticketing sys…" at bounding box center [310, 147] width 255 height 22
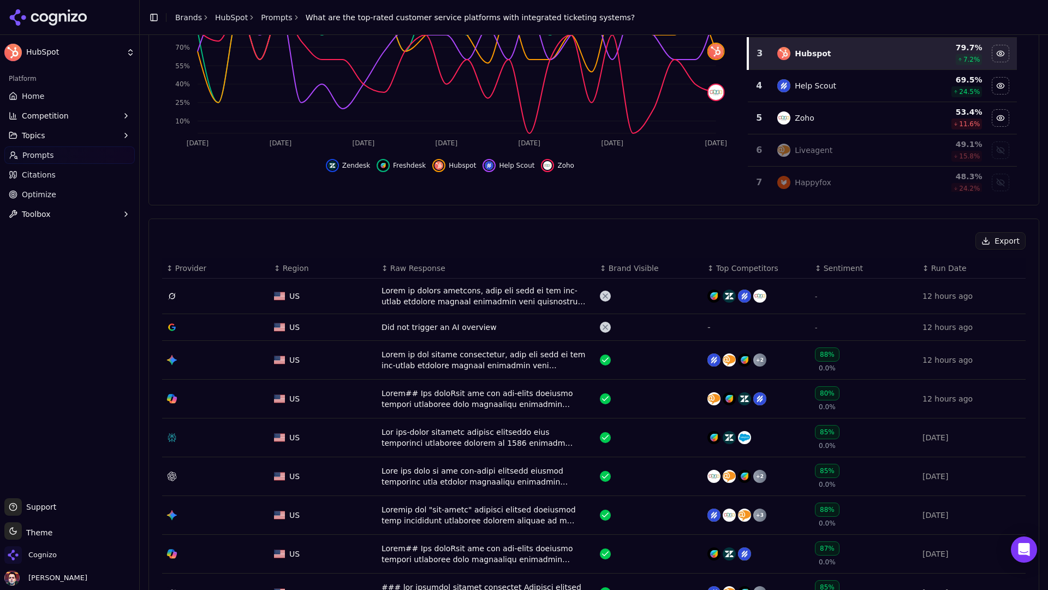
scroll to position [247, 0]
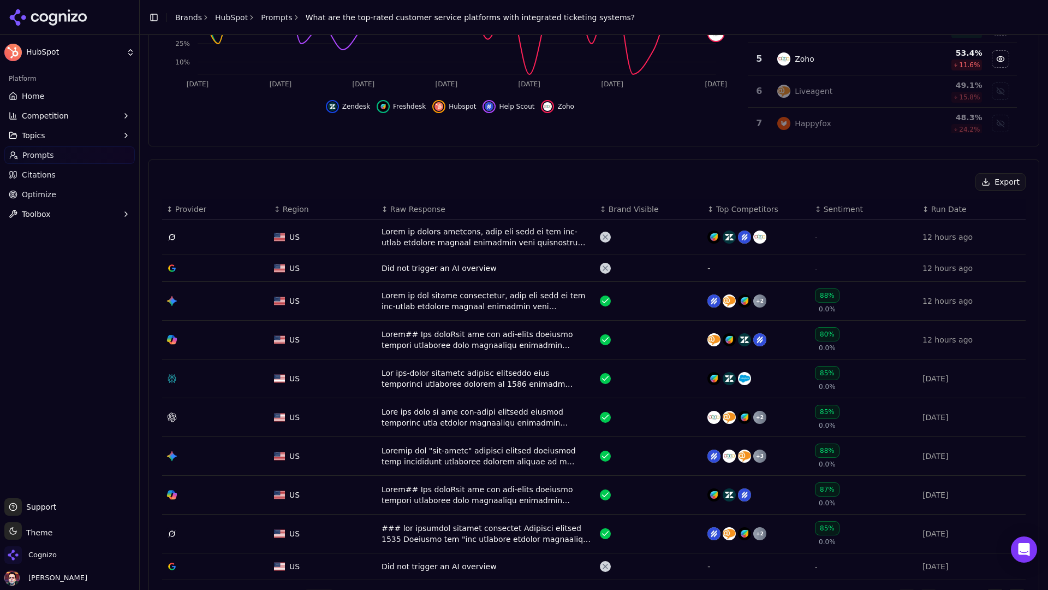
click at [476, 241] on div "Data table" at bounding box center [487, 237] width 210 height 22
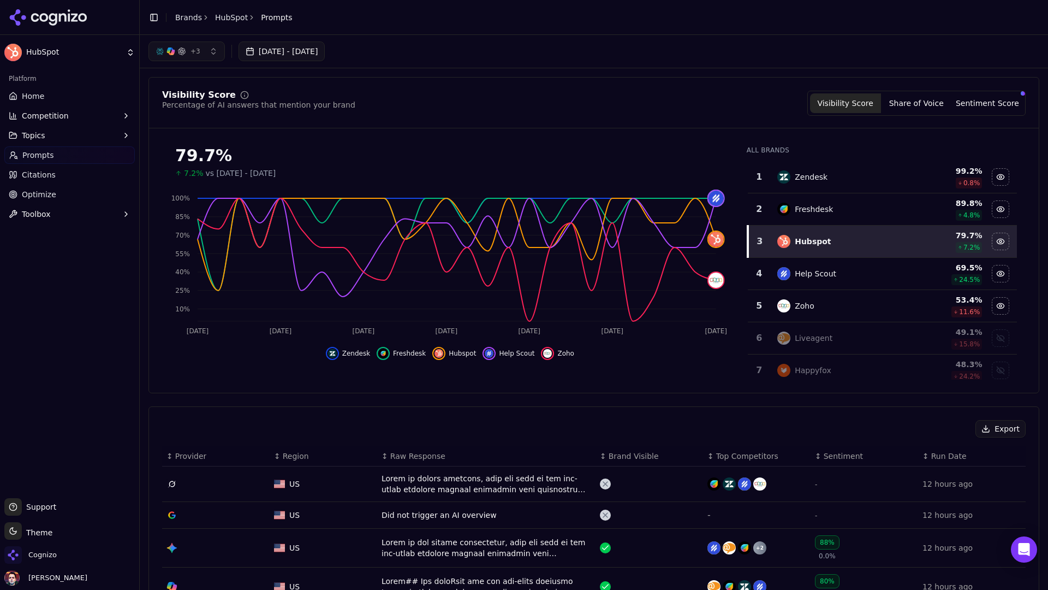
click at [79, 96] on link "Home" at bounding box center [69, 95] width 130 height 17
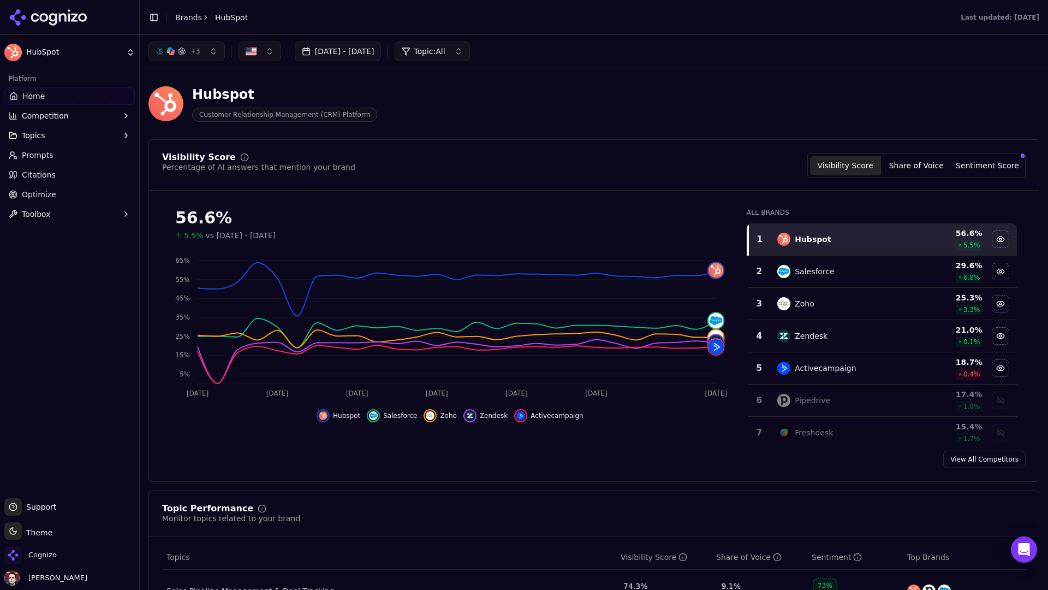
click at [52, 170] on span "Citations" at bounding box center [39, 174] width 34 height 11
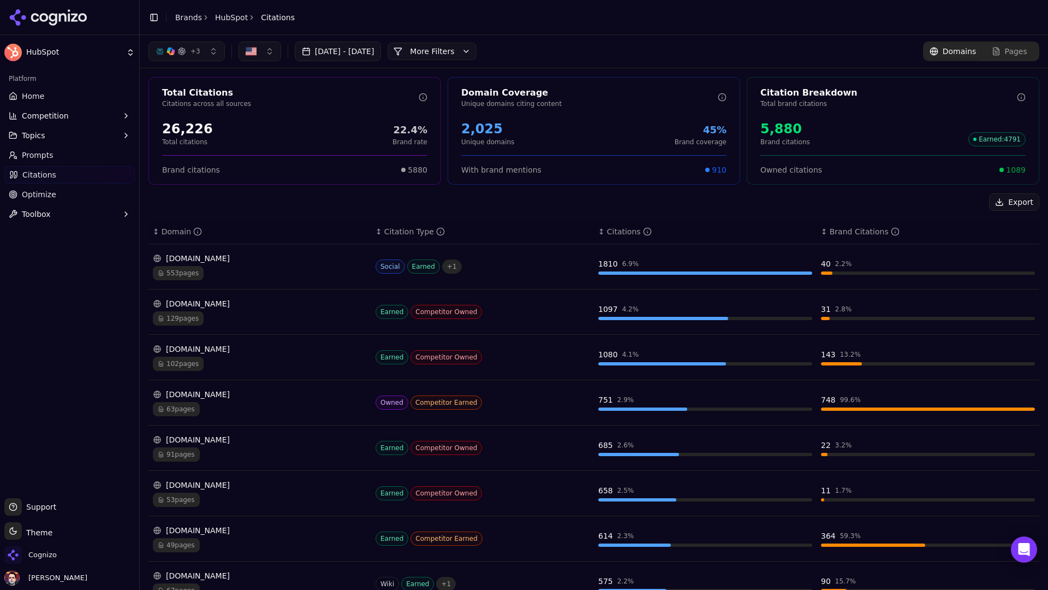
click at [157, 19] on button "Toggle Sidebar" at bounding box center [153, 17] width 15 height 15
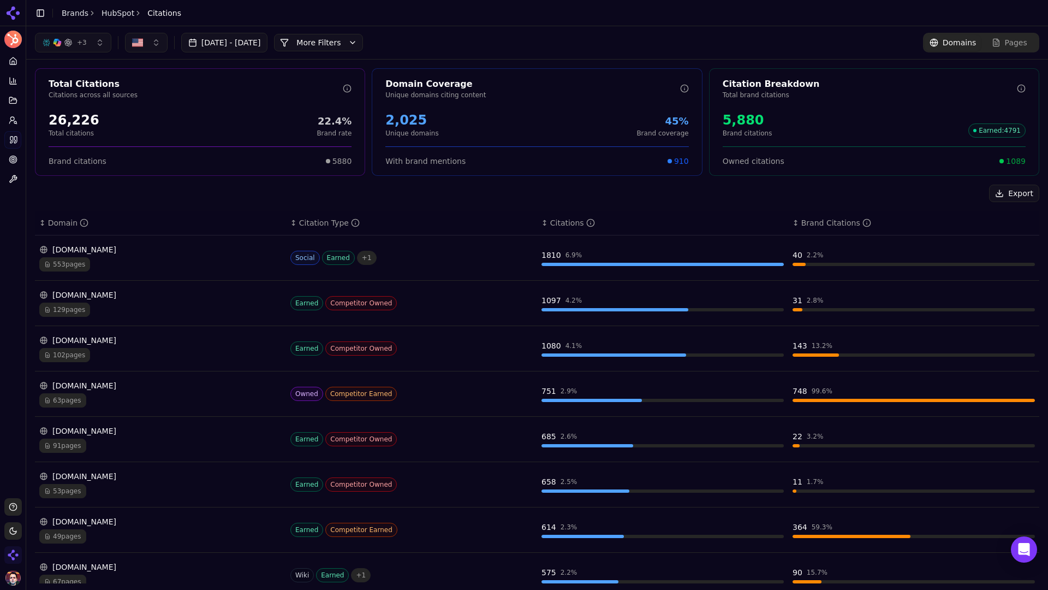
click at [153, 254] on div "[DOMAIN_NAME]" at bounding box center [160, 249] width 242 height 11
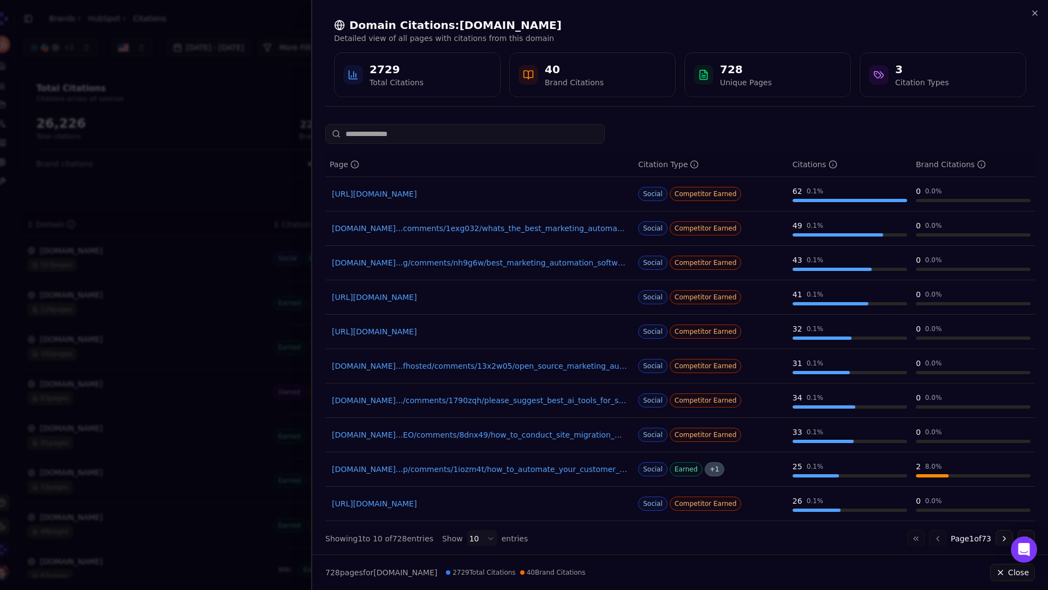
click at [222, 201] on div at bounding box center [524, 295] width 1048 height 590
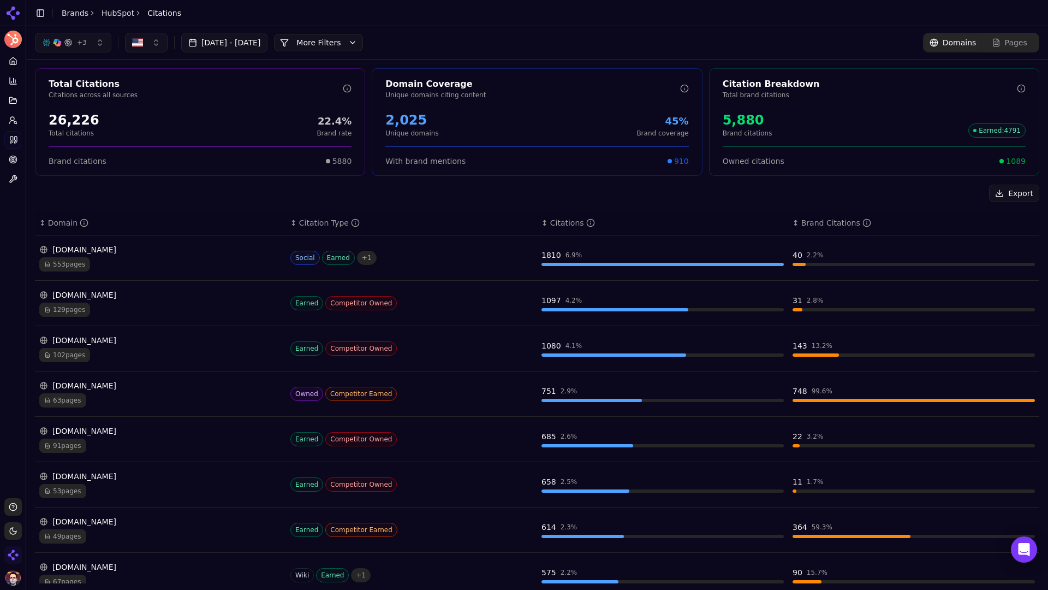
click at [363, 44] on button "More Filters" at bounding box center [318, 42] width 89 height 17
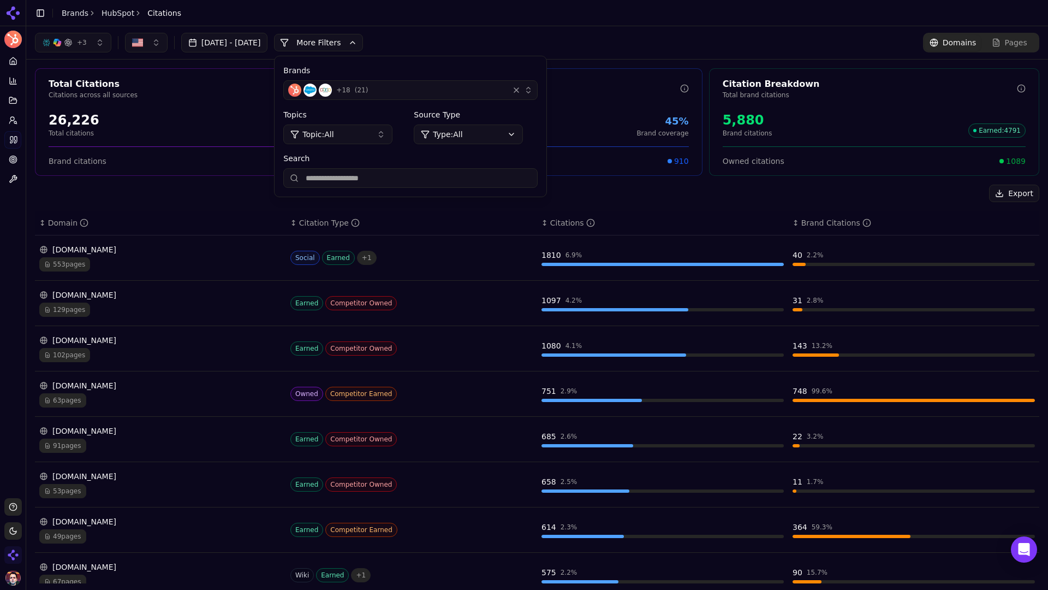
click at [385, 133] on button "Topic: All" at bounding box center [337, 134] width 109 height 20
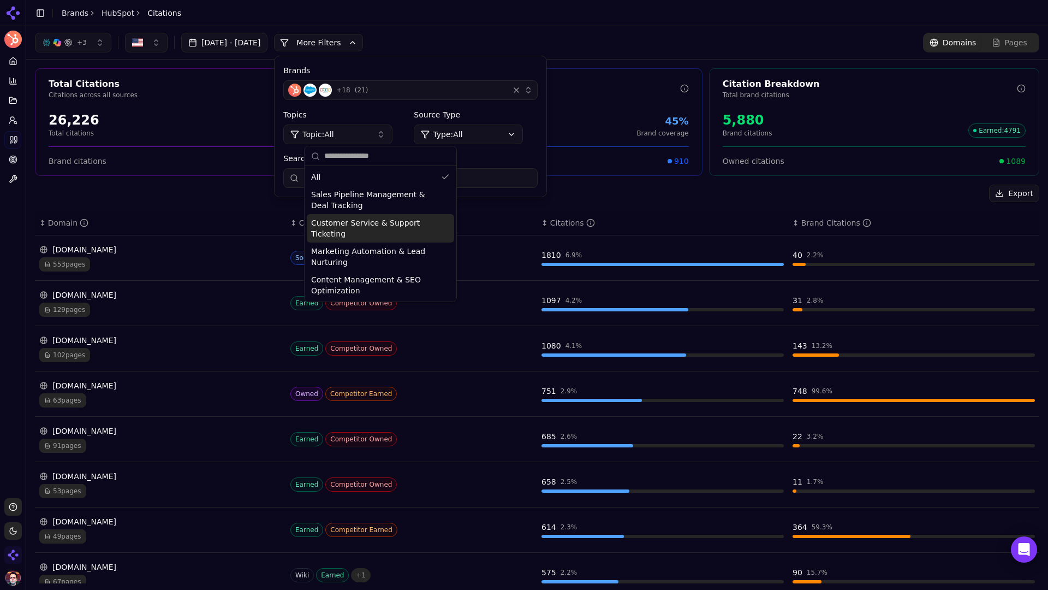
click at [384, 226] on span "Customer Service & Support Ticketing" at bounding box center [374, 228] width 126 height 22
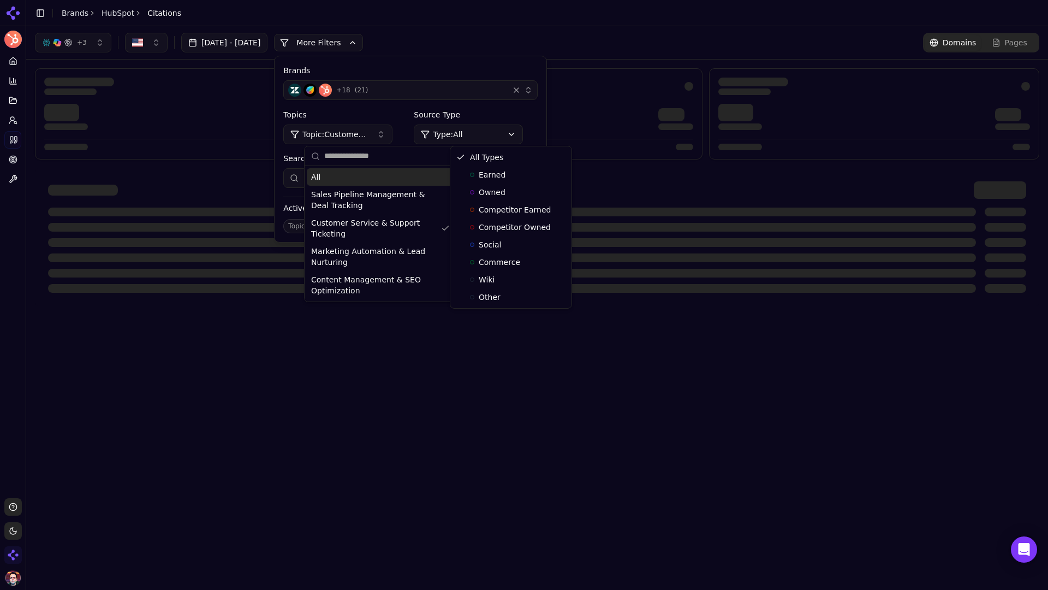
click at [510, 128] on html "HubSpot Platform Home Competition Topics Prompts Citations Optimize Toolbox Sup…" at bounding box center [524, 295] width 1048 height 590
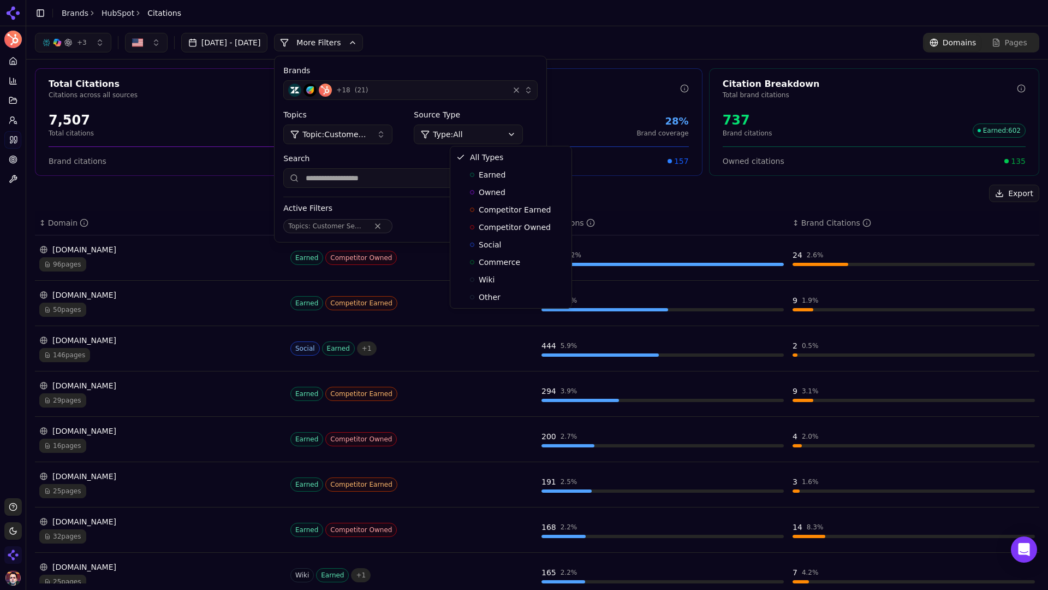
click at [501, 106] on html "HubSpot Platform Home Competition Topics Prompts Citations Optimize Toolbox Sup…" at bounding box center [524, 295] width 1048 height 590
click at [569, 34] on div "+ 3 [DATE] - [DATE] More More Filters Brands + 18 ( 21 ) Topics Topic: Customer…" at bounding box center [537, 43] width 1005 height 20
click at [393, 139] on button "Topic: Customer Service & Support Ticketing" at bounding box center [337, 134] width 109 height 20
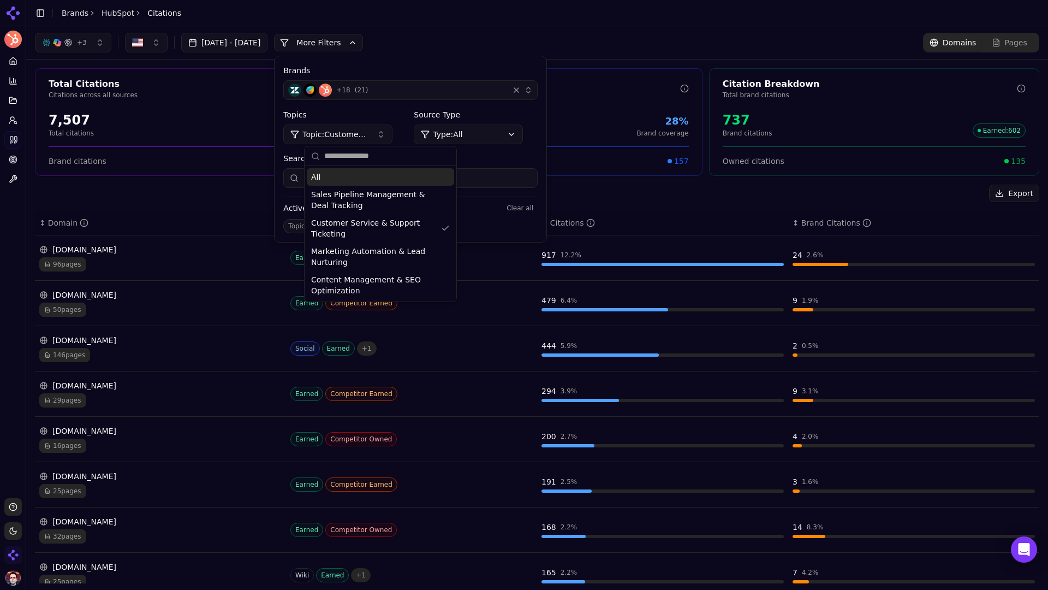
click at [401, 175] on div "All" at bounding box center [380, 176] width 147 height 17
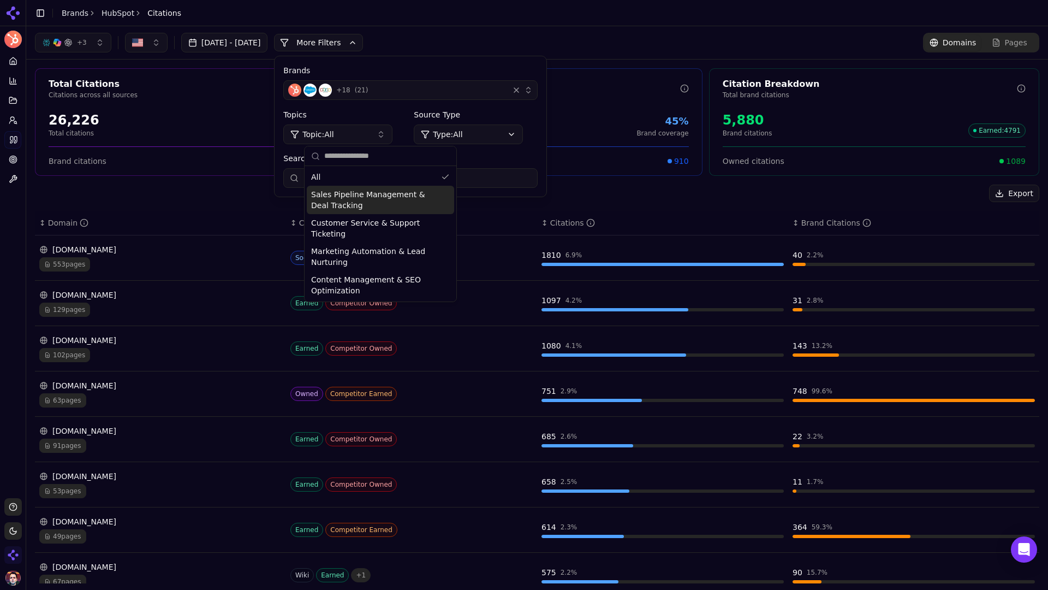
click at [247, 207] on div "Export ↕ Domain ↕ Citation Type ↕ Citations ↕ Brand Citations [DOMAIN_NAME] 553…" at bounding box center [537, 450] width 1005 height 530
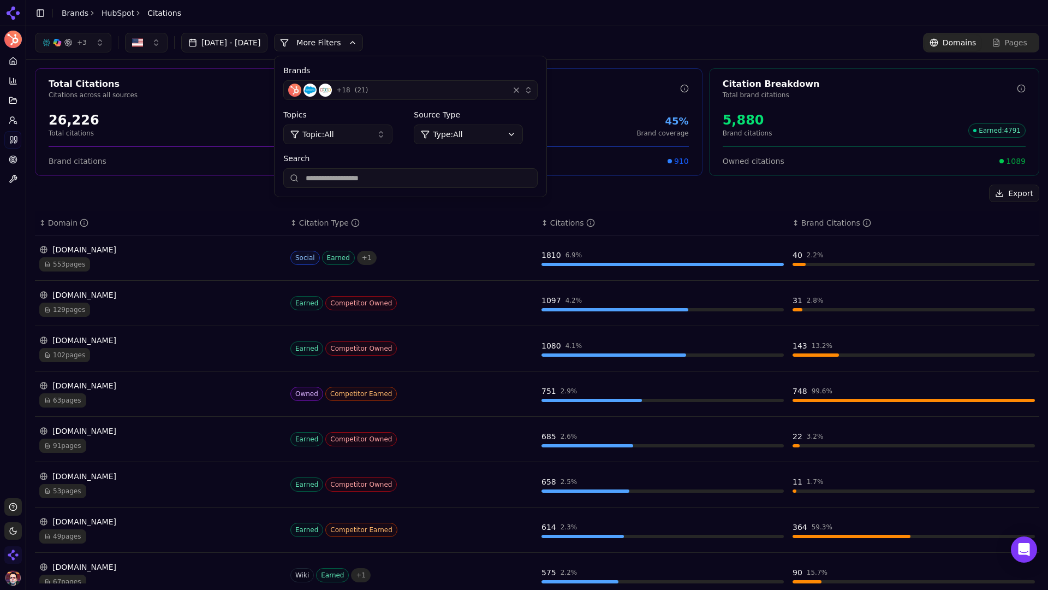
click at [258, 200] on div "Export" at bounding box center [537, 193] width 1005 height 17
drag, startPoint x: 286, startPoint y: 192, endPoint x: 279, endPoint y: 192, distance: 6.6
click at [279, 192] on div "Export" at bounding box center [537, 193] width 1005 height 17
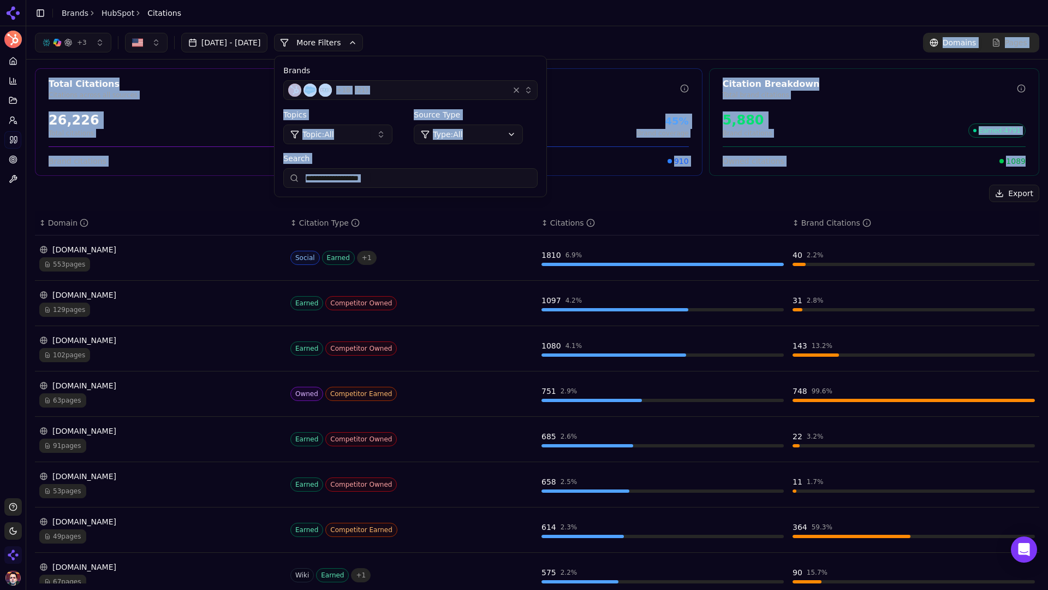
drag, startPoint x: 279, startPoint y: 192, endPoint x: 424, endPoint y: 64, distance: 193.0
click at [424, 65] on div "+ 3 [DATE] - [DATE] More More Filters Brands + 18 ( 21 ) Topics Topic: All Sour…" at bounding box center [537, 304] width 1022 height 557
click at [363, 48] on button "More Filters" at bounding box center [318, 42] width 89 height 17
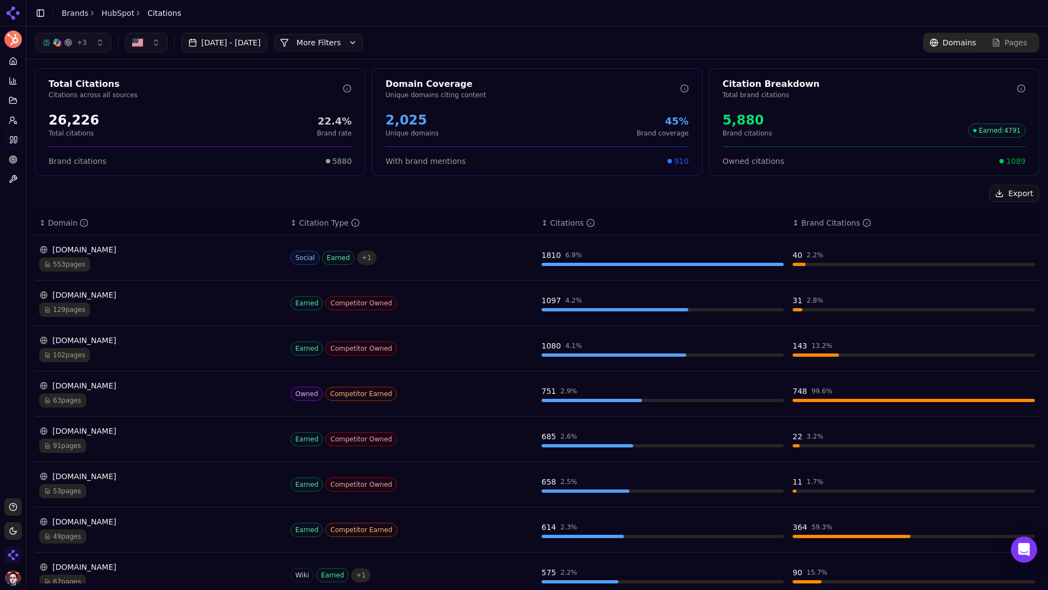
click at [487, 35] on div "+ 3 [DATE] - [DATE] More More Filters Domains Pages" at bounding box center [537, 43] width 1005 height 20
click at [90, 38] on button "+ 3" at bounding box center [73, 43] width 76 height 20
click at [217, 189] on div "Export" at bounding box center [537, 193] width 1005 height 17
click at [195, 386] on div "[DOMAIN_NAME]" at bounding box center [160, 385] width 242 height 11
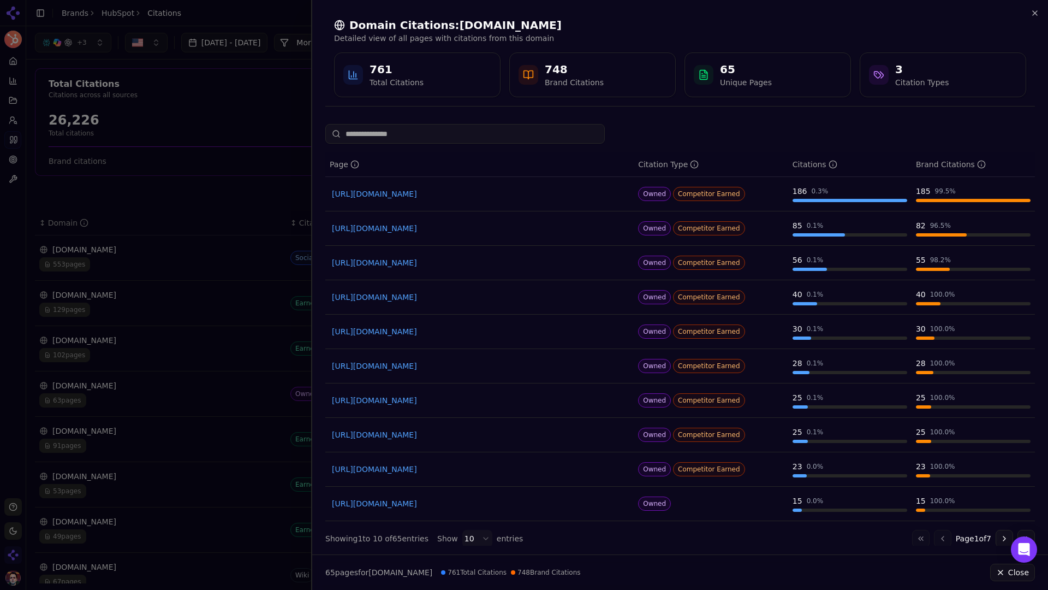
click at [252, 176] on div at bounding box center [524, 295] width 1048 height 590
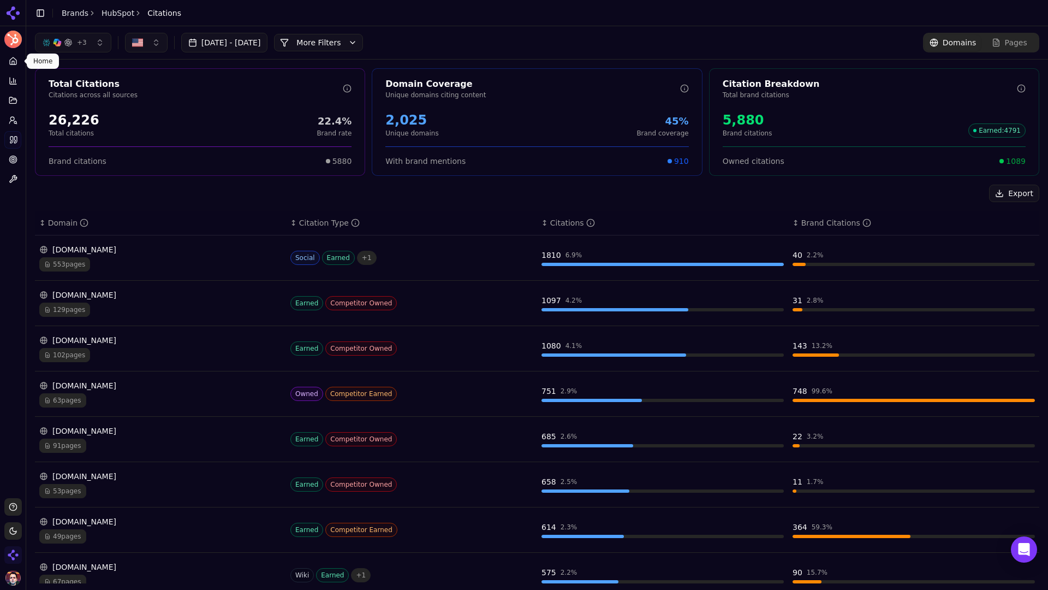
click at [10, 60] on icon at bounding box center [13, 61] width 9 height 9
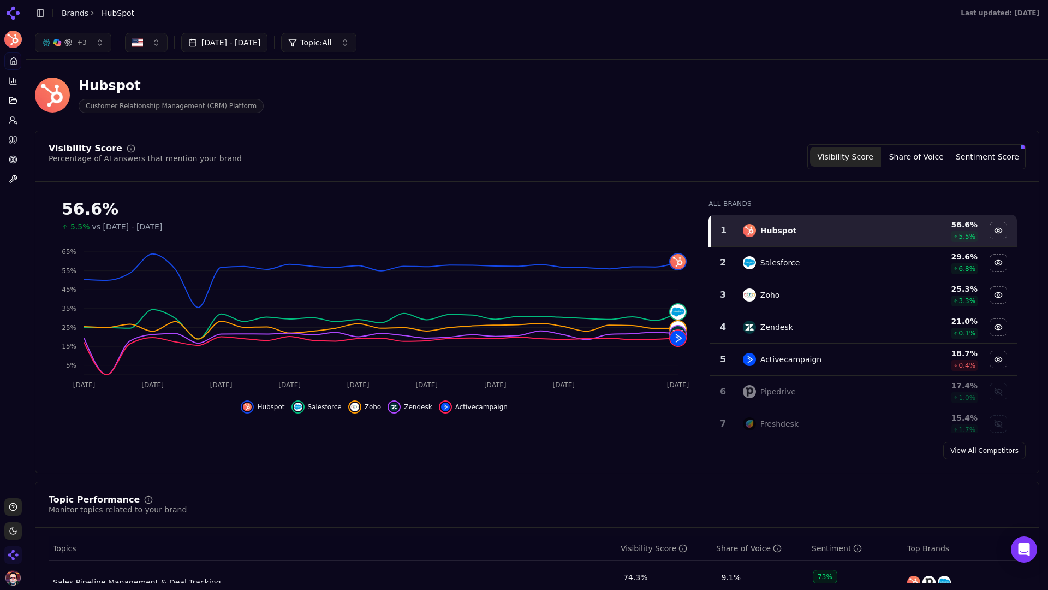
click at [39, 15] on button "Toggle Sidebar" at bounding box center [40, 12] width 15 height 15
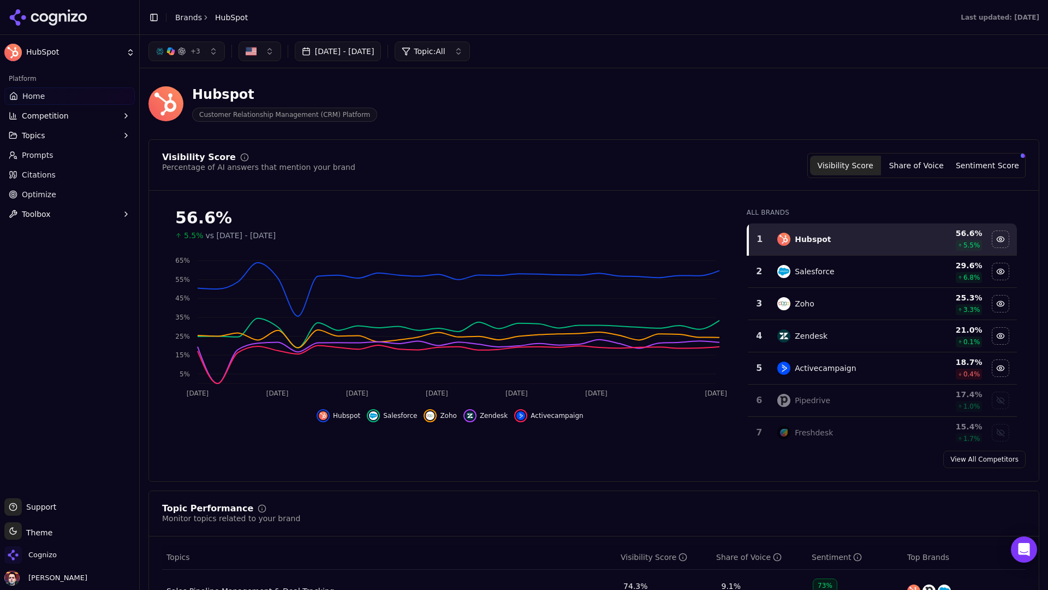
click at [60, 110] on span "Competition" at bounding box center [45, 115] width 47 height 11
click at [65, 152] on span "X-Ray" at bounding box center [69, 150] width 95 height 11
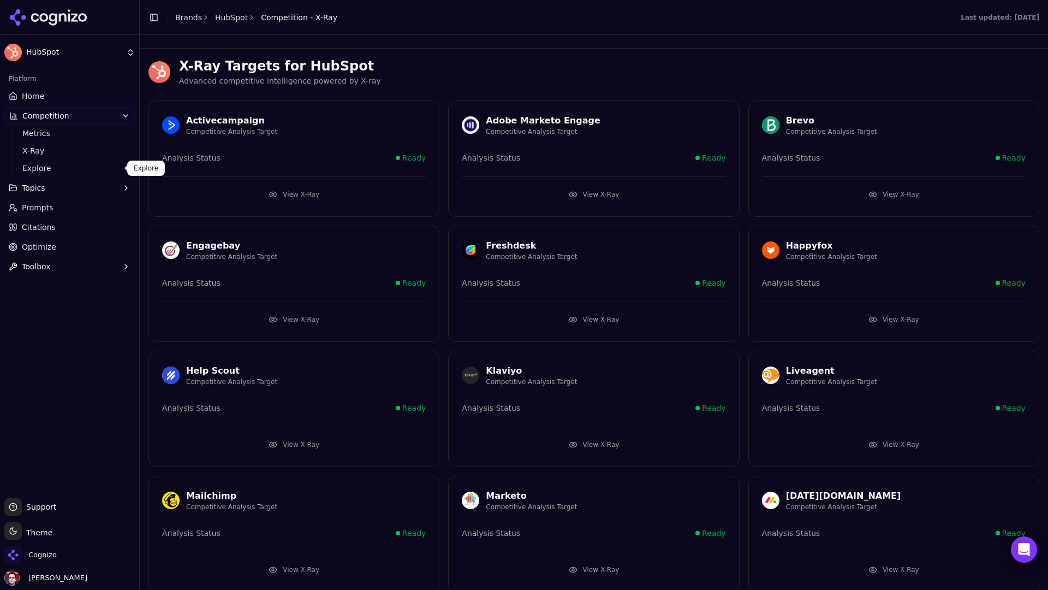
click at [97, 166] on span "Explore" at bounding box center [69, 168] width 95 height 11
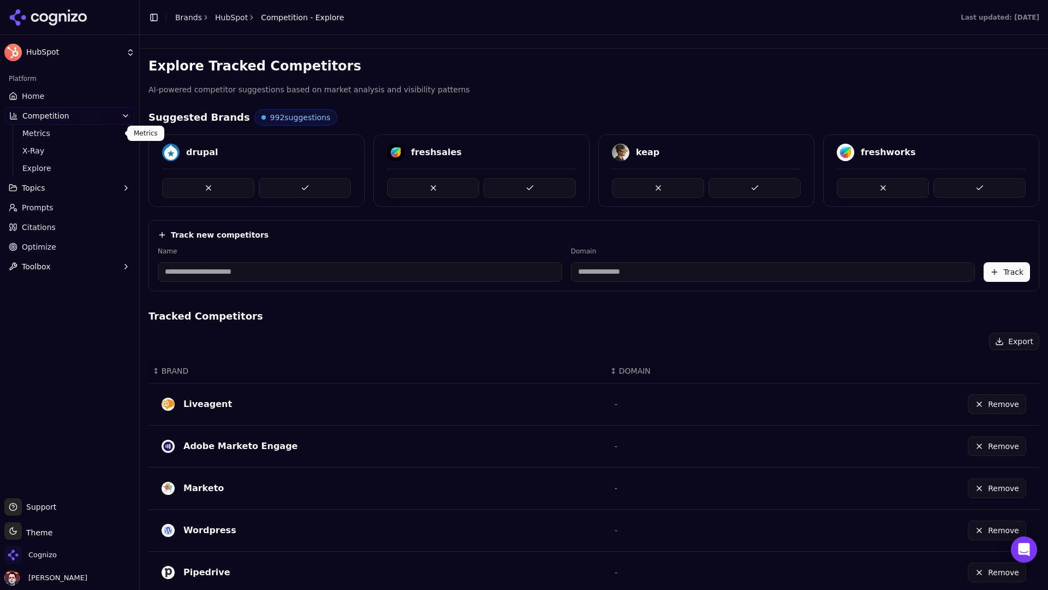
click at [79, 133] on span "Metrics" at bounding box center [69, 133] width 95 height 11
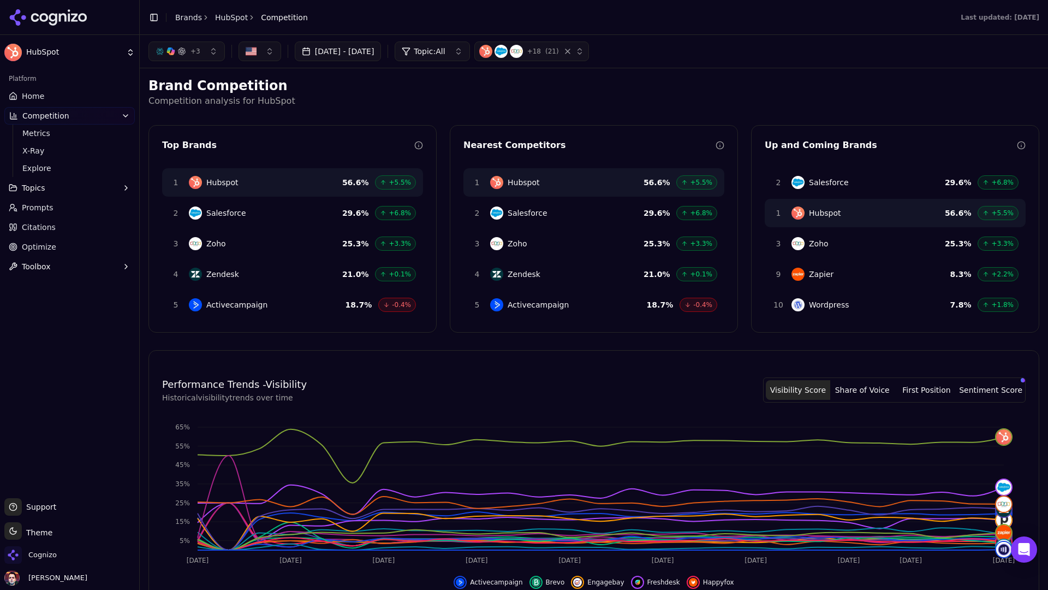
click at [89, 92] on link "Home" at bounding box center [69, 95] width 130 height 17
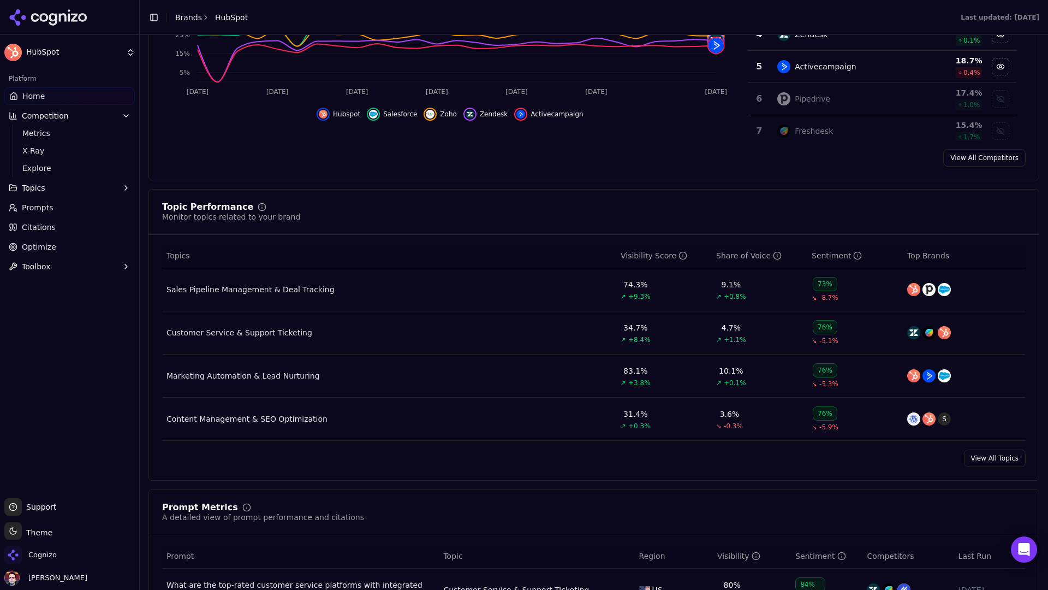
scroll to position [327, 0]
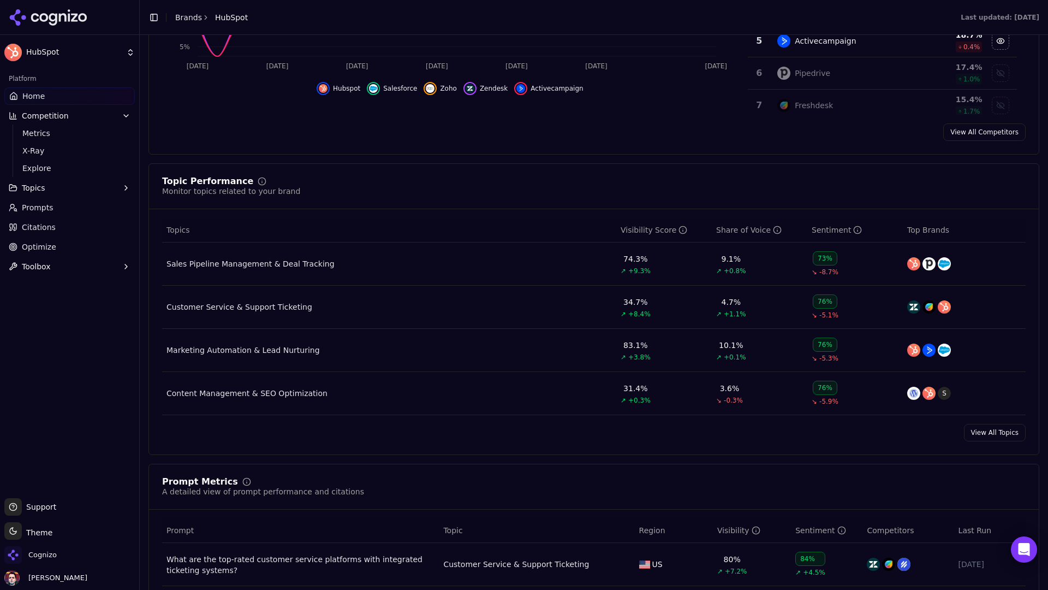
click at [260, 308] on div "Customer Service & Support Ticketing" at bounding box center [240, 306] width 146 height 11
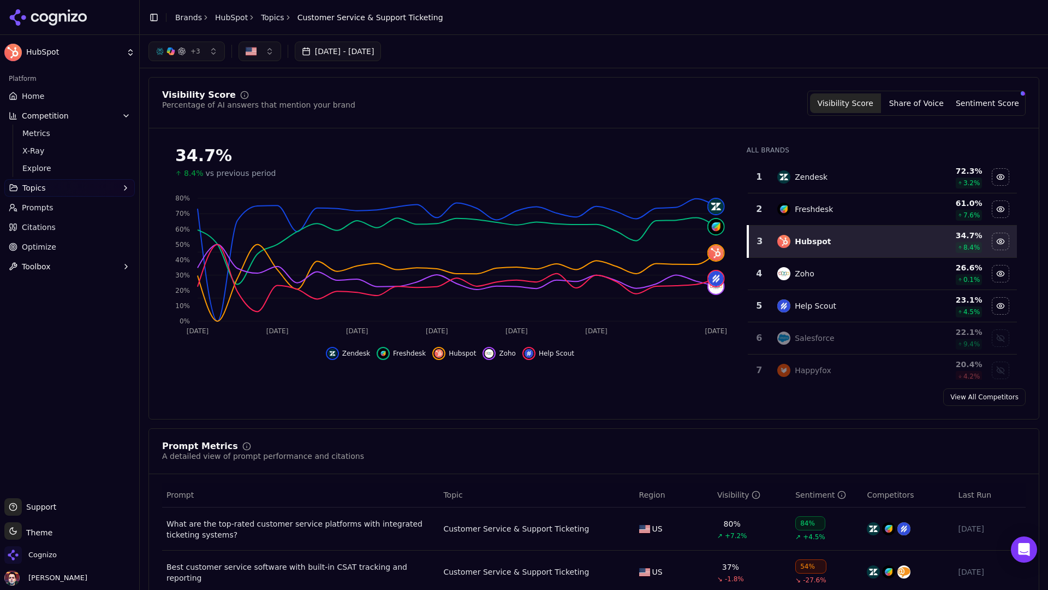
click at [205, 50] on button "+ 3" at bounding box center [186, 51] width 76 height 20
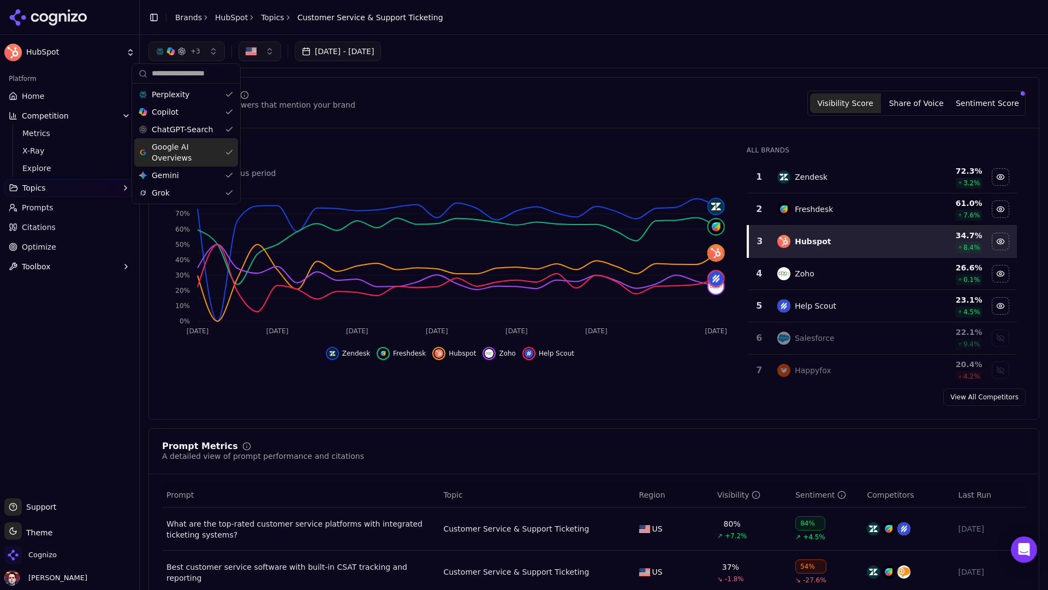
click at [370, 97] on div "Visibility Score Percentage of AI answers that mention your brand Visibility Sc…" at bounding box center [594, 103] width 864 height 25
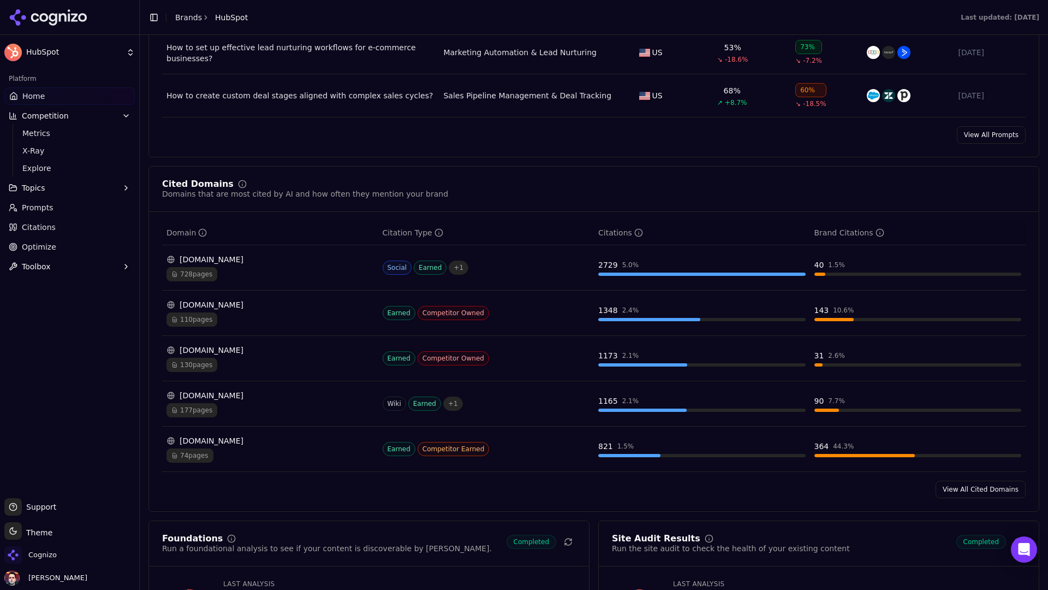
scroll to position [986, 0]
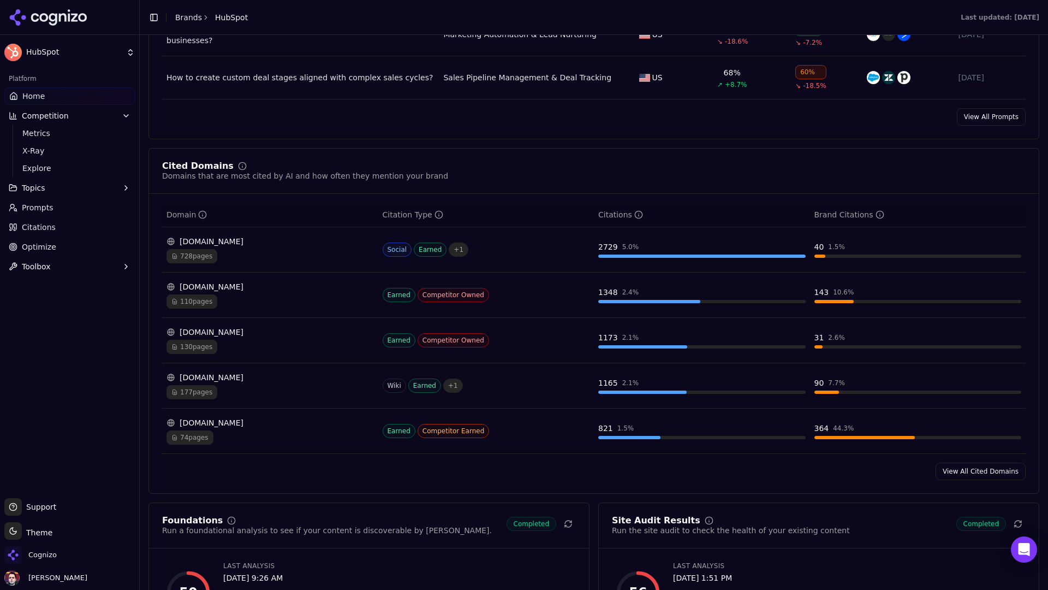
click at [74, 247] on link "Optimize" at bounding box center [69, 246] width 130 height 17
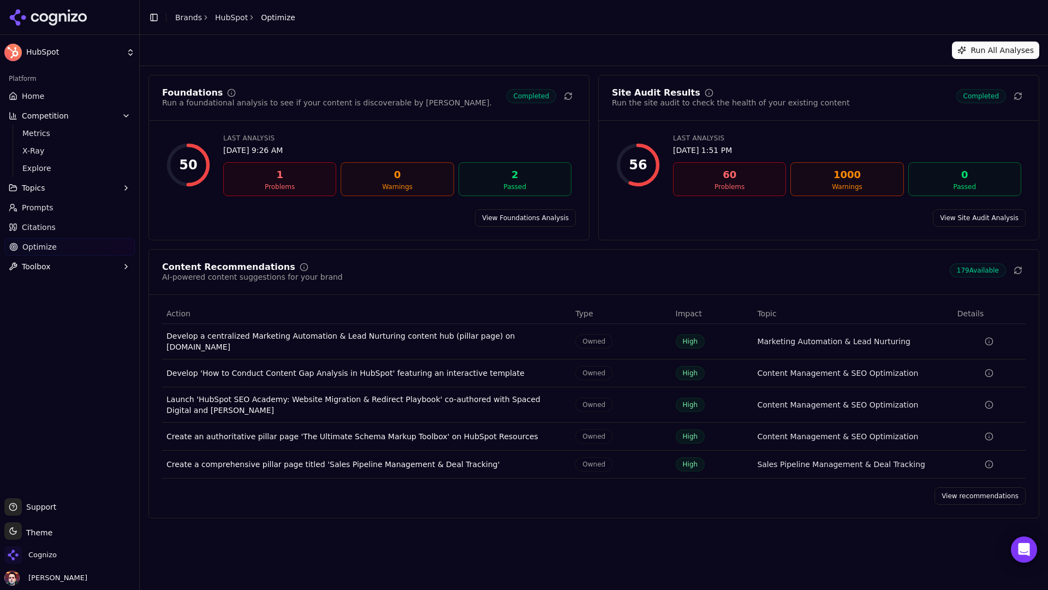
click at [154, 18] on button "Toggle Sidebar" at bounding box center [153, 17] width 15 height 15
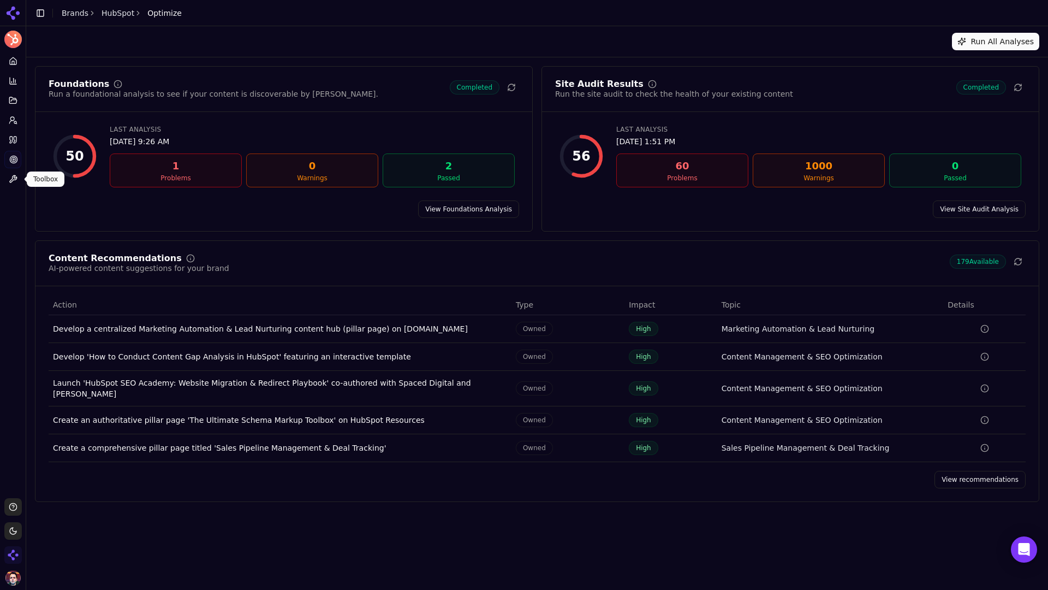
click at [11, 179] on icon at bounding box center [13, 179] width 9 height 9
click at [68, 210] on span "llms.txt Generator" at bounding box center [95, 209] width 117 height 11
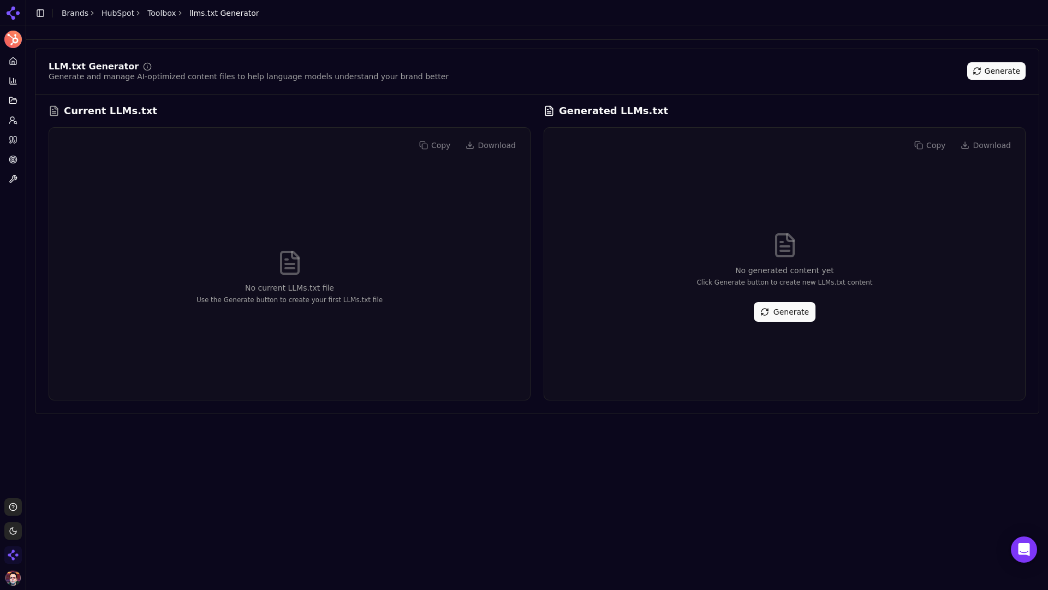
click at [778, 313] on button "Generate" at bounding box center [785, 312] width 62 height 20
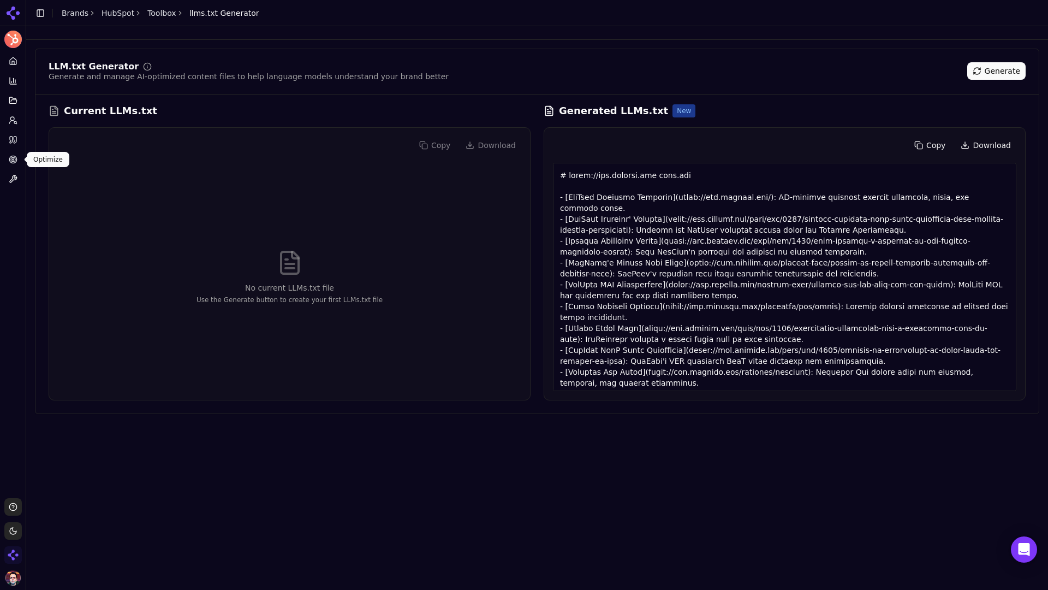
click at [15, 158] on icon at bounding box center [13, 159] width 9 height 9
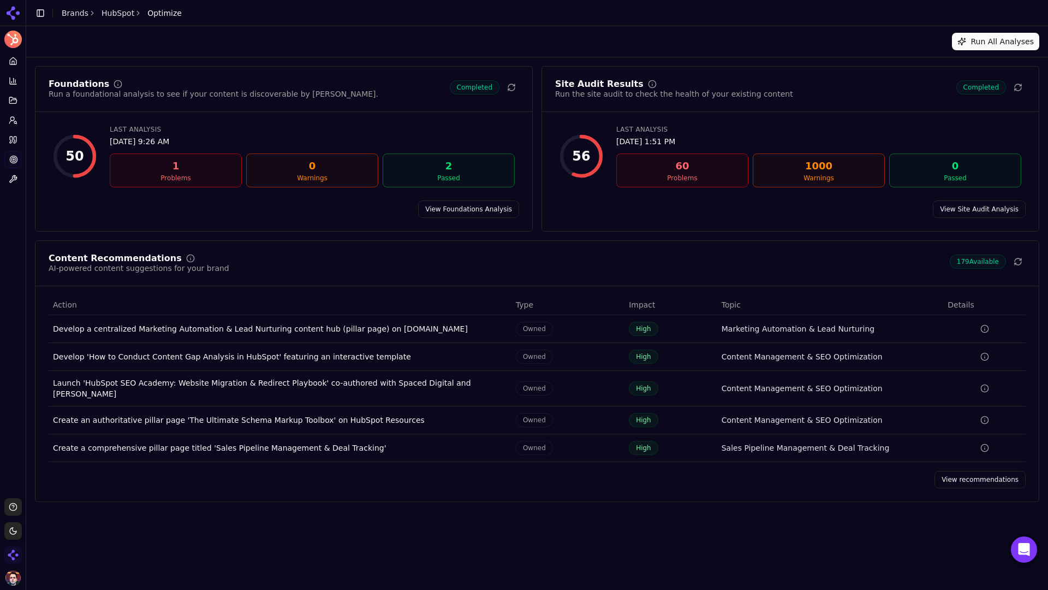
click at [825, 473] on link "View recommendations" at bounding box center [980, 479] width 91 height 17
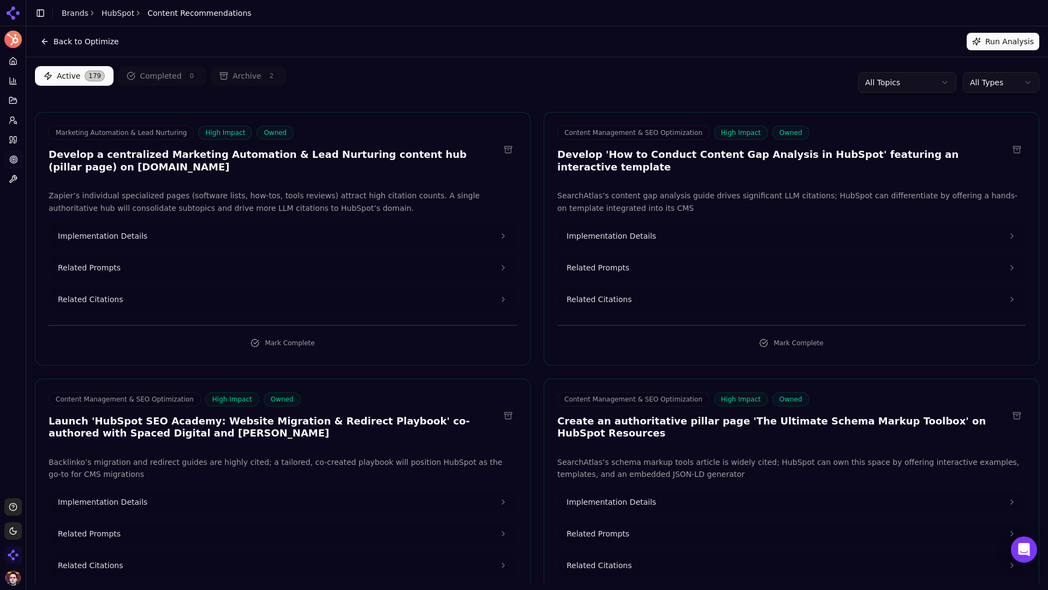
click at [353, 231] on button "Implementation Details" at bounding box center [282, 236] width 467 height 24
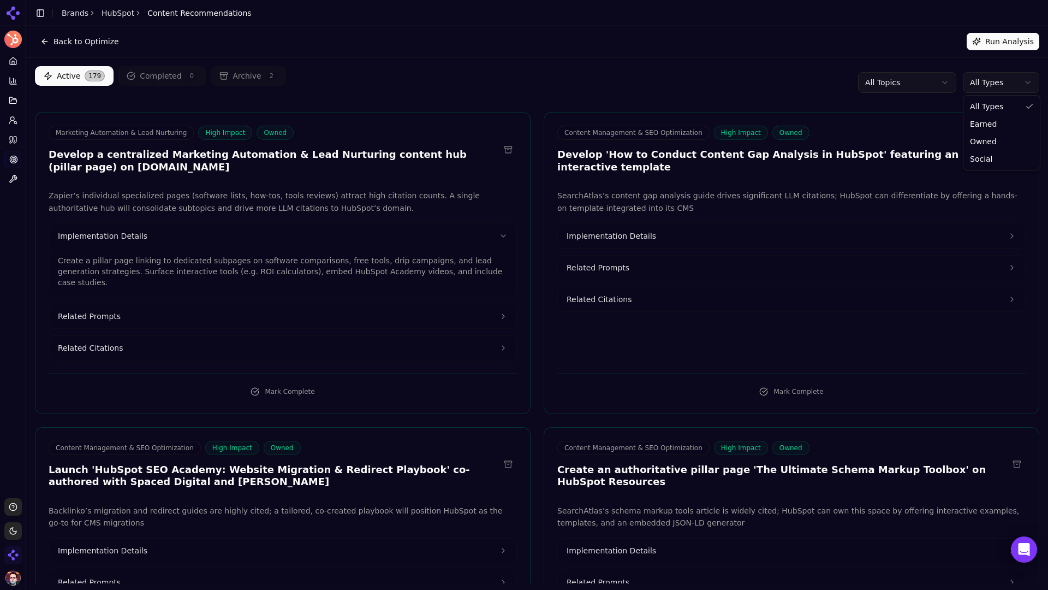
click at [825, 87] on html "HubSpot Platform Home Competition Topics Prompts Citations Optimize Toolbox Sup…" at bounding box center [524, 295] width 1048 height 590
click at [298, 188] on html "HubSpot Platform Home Competition Topics Prompts Citations Optimize Toolbox Sup…" at bounding box center [524, 295] width 1048 height 590
click at [302, 304] on button "Related Prompts" at bounding box center [282, 316] width 467 height 24
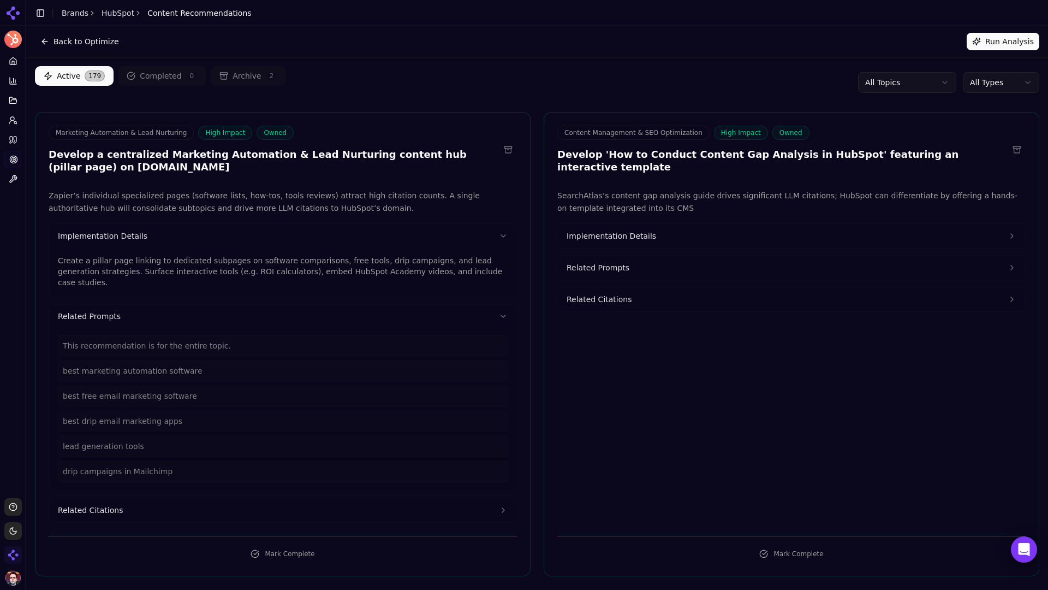
click at [159, 499] on button "Related Citations" at bounding box center [282, 510] width 467 height 24
click at [825, 82] on html "HubSpot Platform Home Competition Topics Prompts Citations Optimize Toolbox Sup…" at bounding box center [524, 295] width 1048 height 590
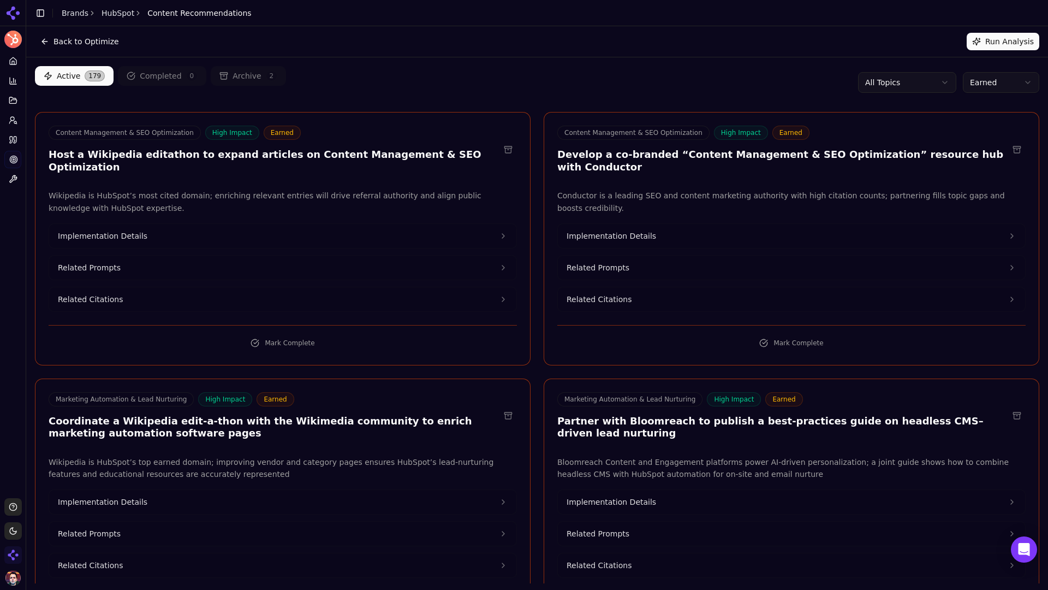
click at [384, 227] on button "Implementation Details" at bounding box center [282, 236] width 467 height 24
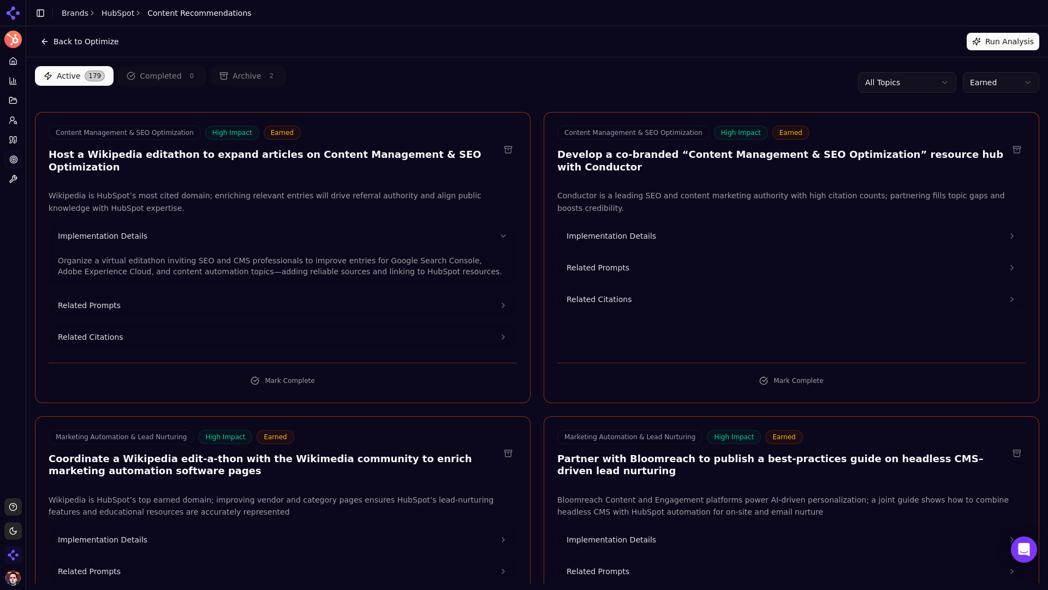
click at [712, 224] on button "Implementation Details" at bounding box center [791, 236] width 467 height 24
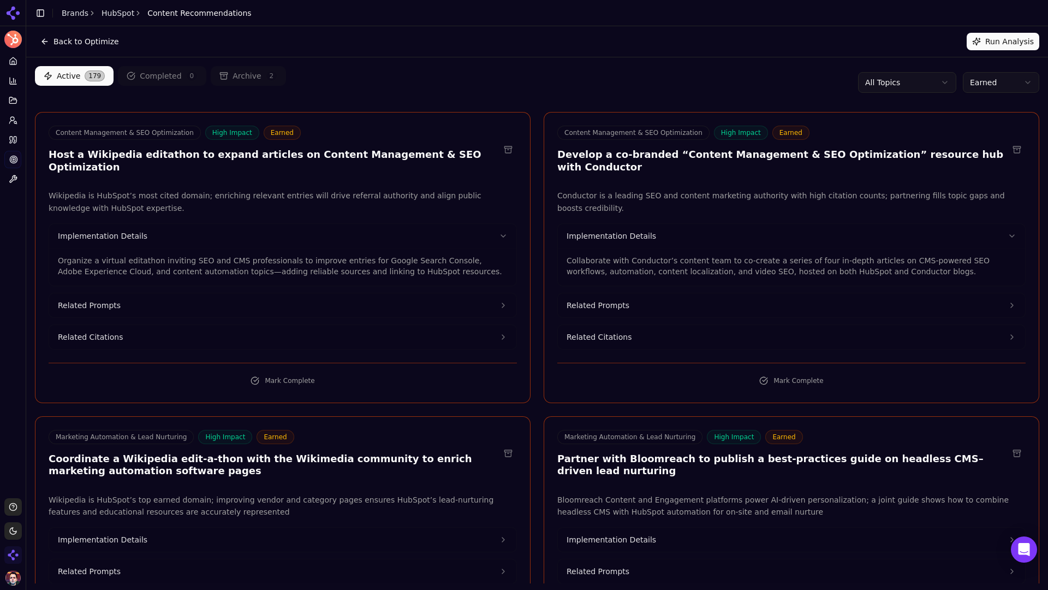
click at [825, 76] on html "HubSpot Platform Home Competition Topics Prompts Citations Optimize Toolbox Sup…" at bounding box center [524, 295] width 1048 height 590
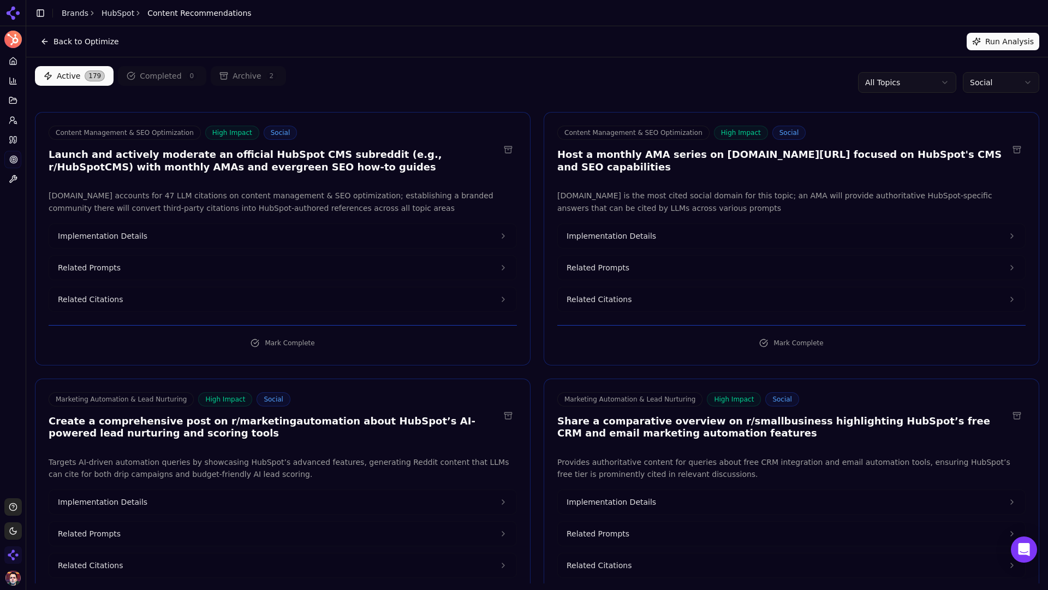
click at [729, 234] on button "Implementation Details" at bounding box center [791, 236] width 467 height 24
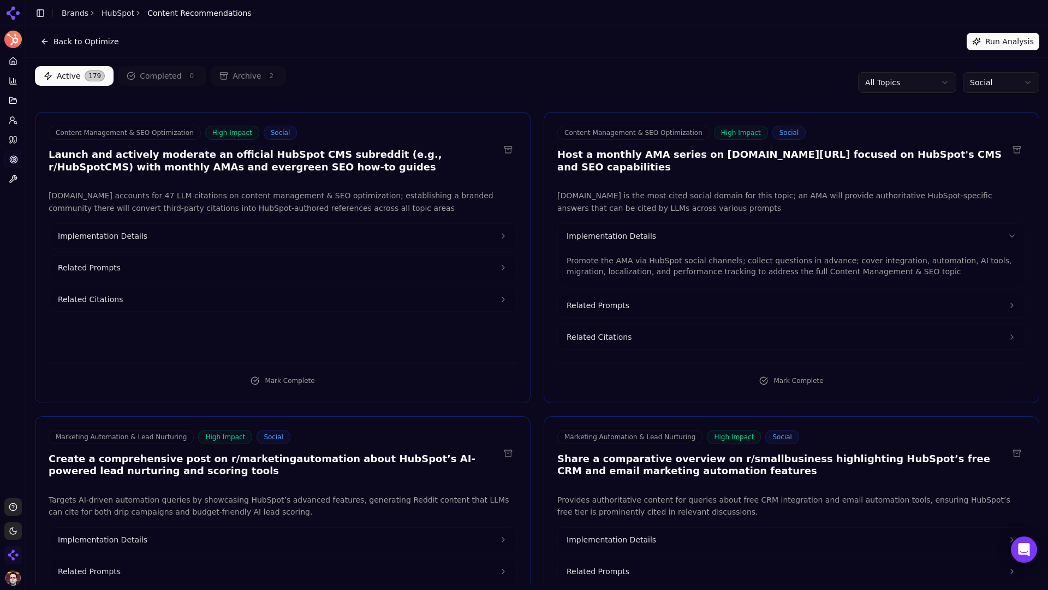
click at [433, 235] on button "Implementation Details" at bounding box center [282, 236] width 467 height 24
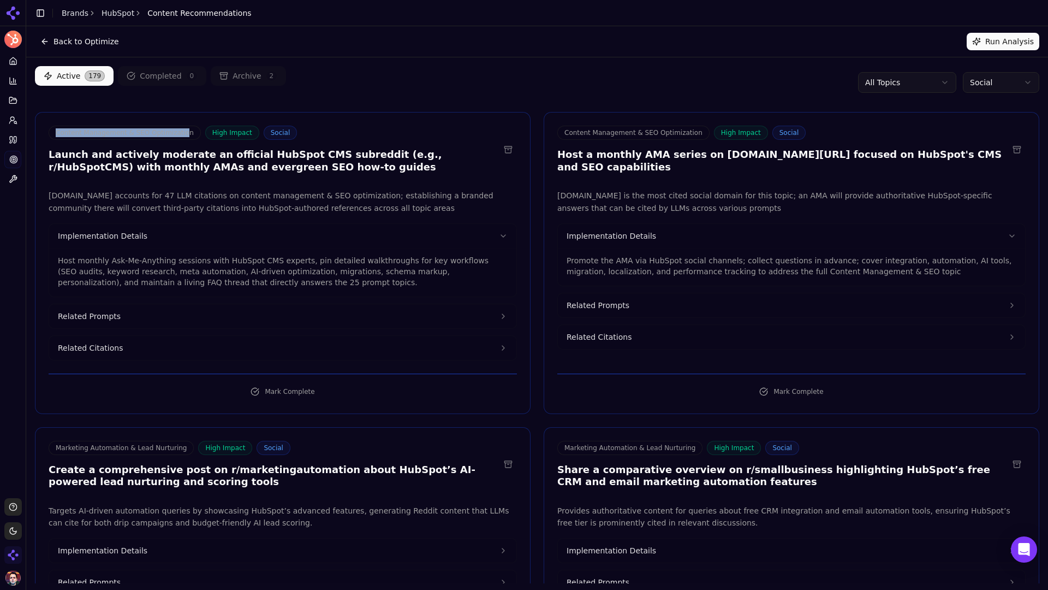
drag, startPoint x: 55, startPoint y: 132, endPoint x: 183, endPoint y: 134, distance: 128.3
click at [183, 134] on span "Content Management & SEO Optimization" at bounding box center [125, 133] width 152 height 14
click at [175, 134] on span "Content Management & SEO Optimization" at bounding box center [125, 133] width 152 height 14
click at [215, 179] on div "Content Management & SEO Optimization High Impact Social Launch and actively mo…" at bounding box center [283, 263] width 496 height 302
click at [293, 237] on button "Implementation Details" at bounding box center [282, 236] width 467 height 24
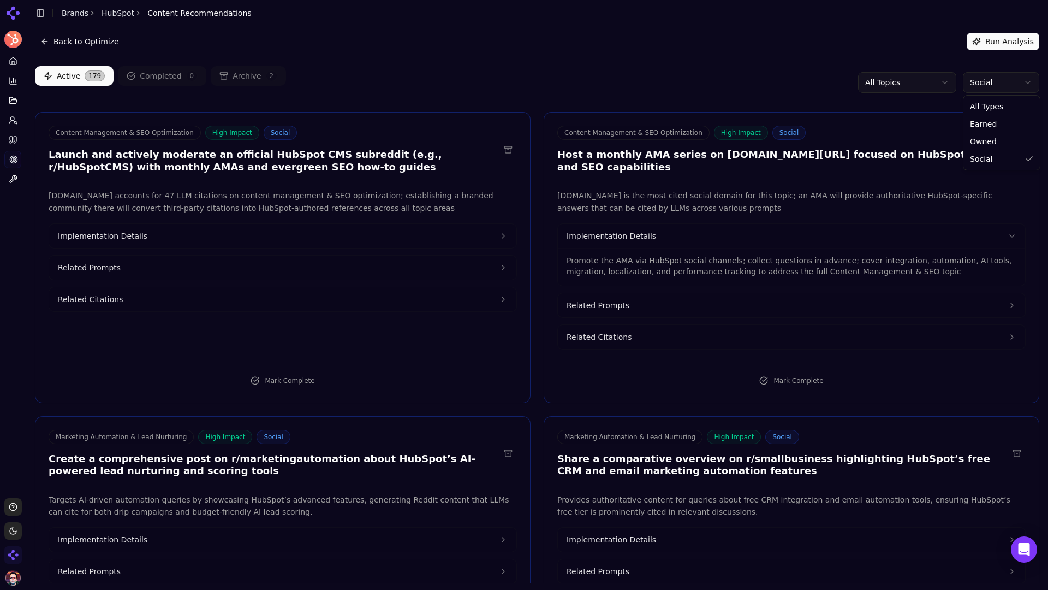
click at [825, 91] on html "HubSpot Platform Home Competition Topics Prompts Citations Optimize Toolbox Sup…" at bounding box center [524, 295] width 1048 height 590
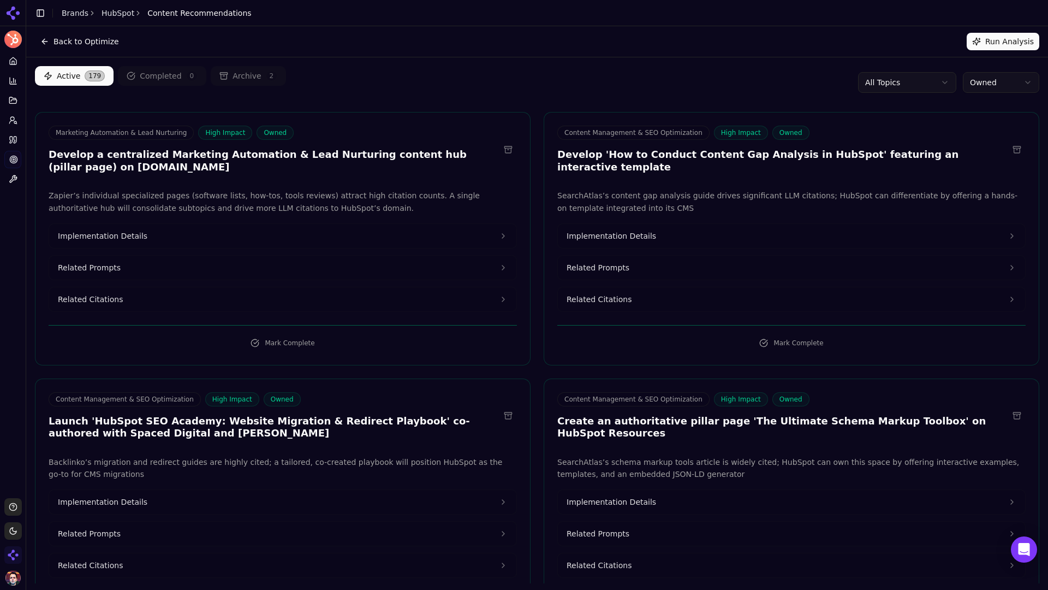
click at [825, 86] on html "HubSpot Platform Home Competition Topics Prompts Citations Optimize Toolbox Sup…" at bounding box center [524, 295] width 1048 height 590
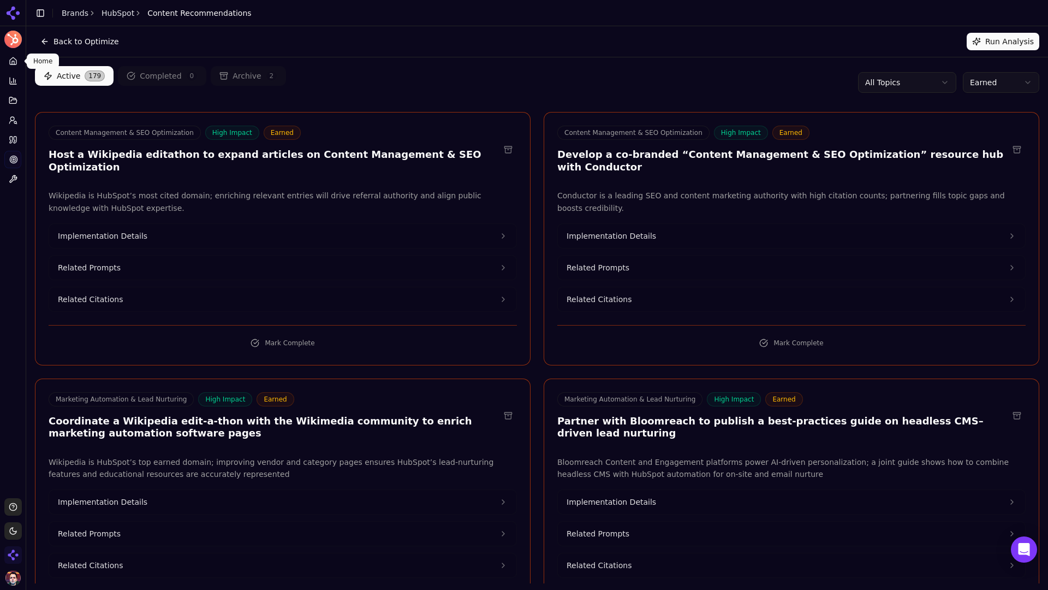
click at [14, 53] on link "Home" at bounding box center [12, 60] width 17 height 17
